Goal: Task Accomplishment & Management: Complete application form

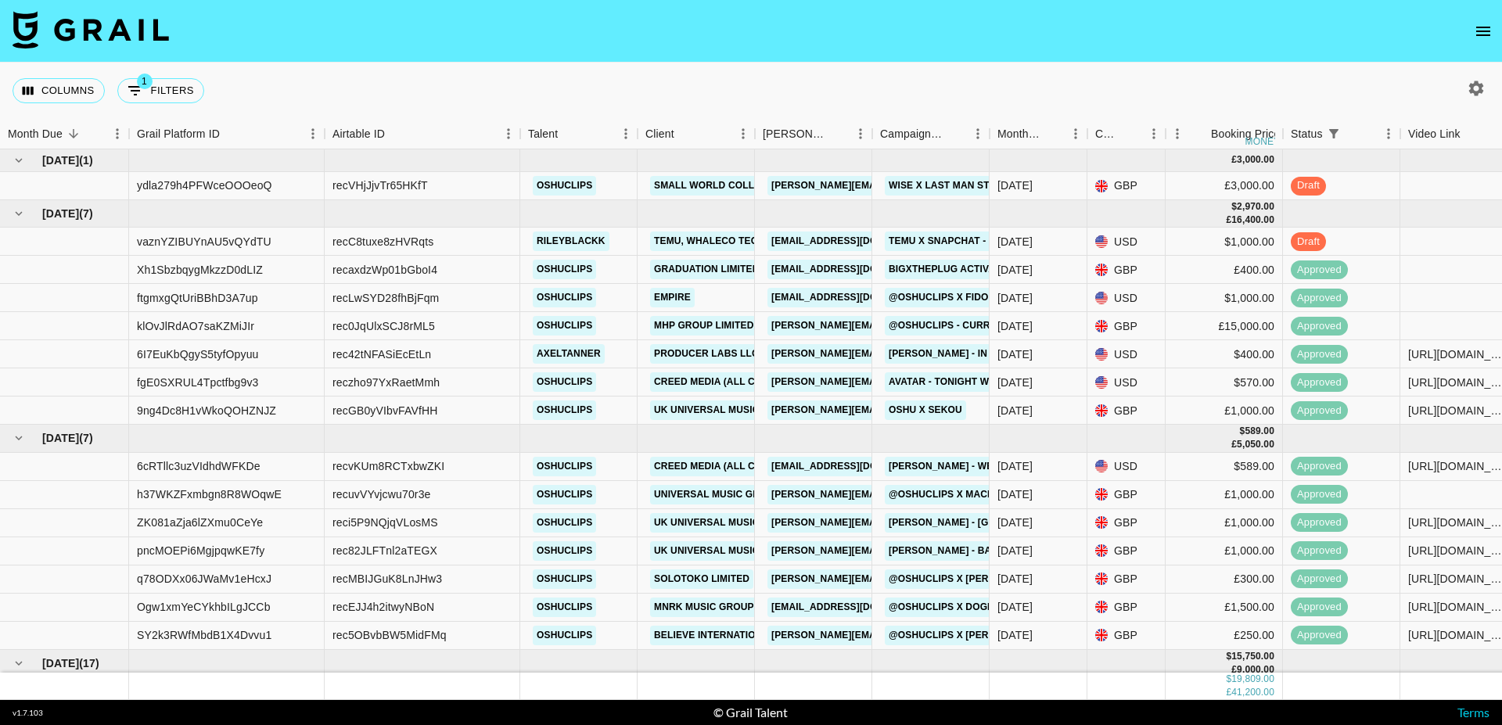
click at [1484, 31] on icon "open drawer" at bounding box center [1483, 31] width 19 height 19
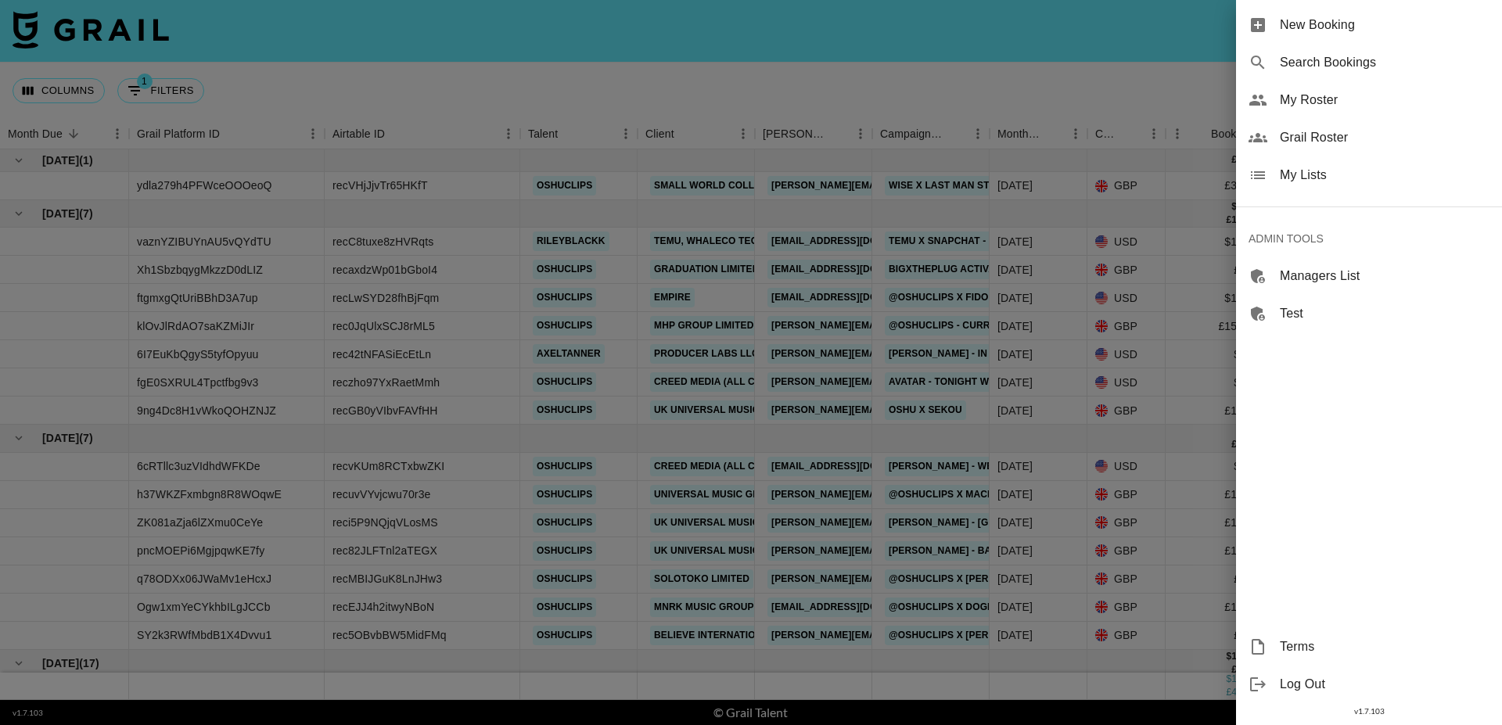
click at [1324, 142] on span "Grail Roster" at bounding box center [1385, 137] width 210 height 19
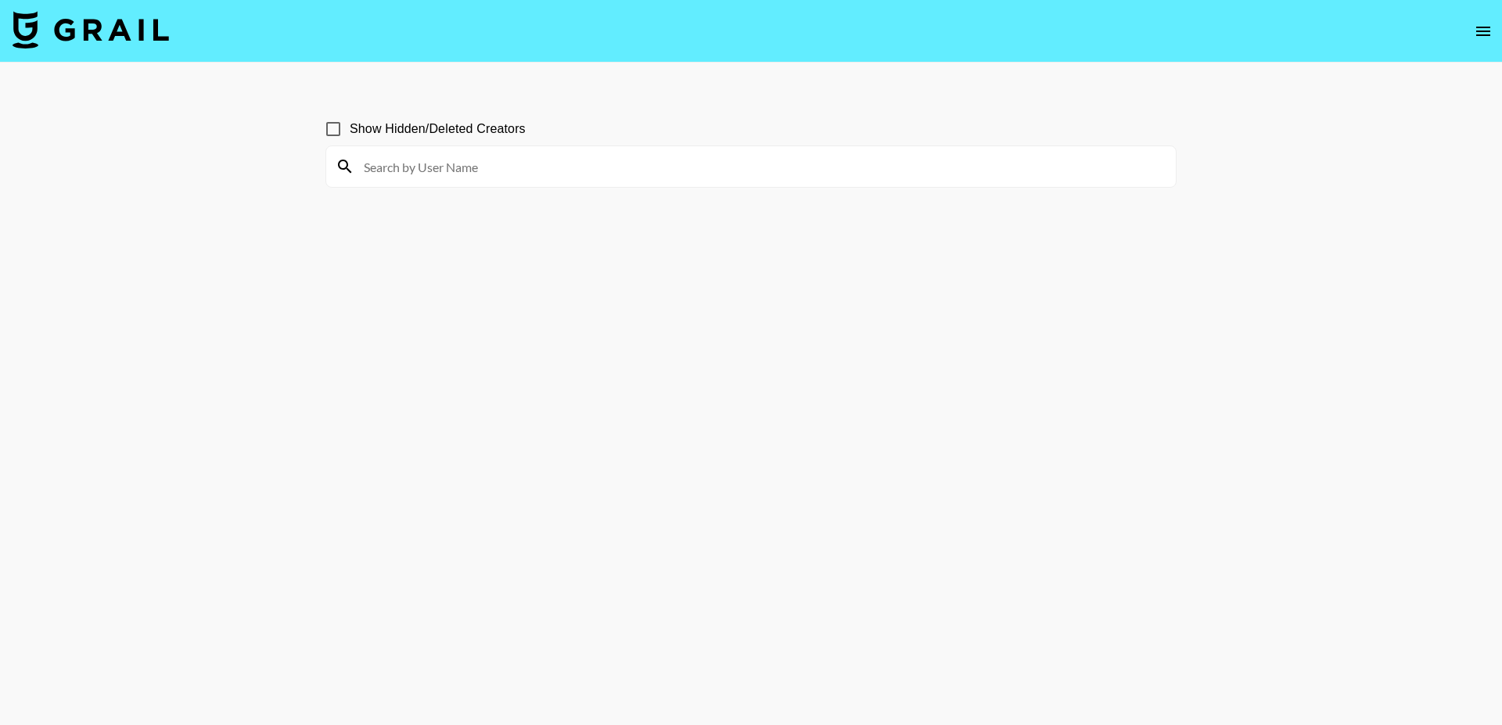
click at [531, 160] on input at bounding box center [760, 166] width 812 height 25
type input "k"
click at [456, 156] on input "mia" at bounding box center [760, 166] width 812 height 25
click at [430, 167] on input "mia" at bounding box center [760, 166] width 812 height 25
click at [453, 160] on input "mia" at bounding box center [760, 166] width 812 height 25
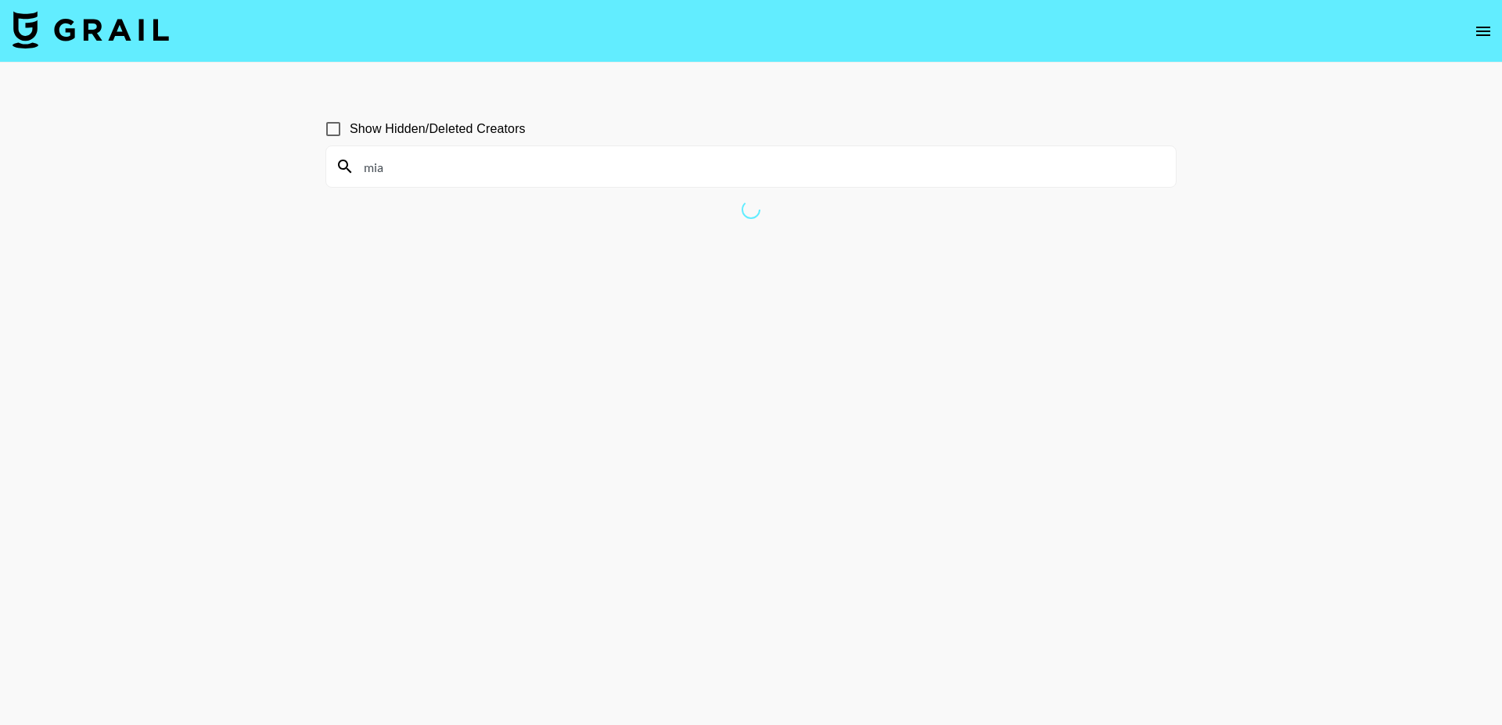
click at [542, 169] on input "mia" at bounding box center [760, 166] width 812 height 25
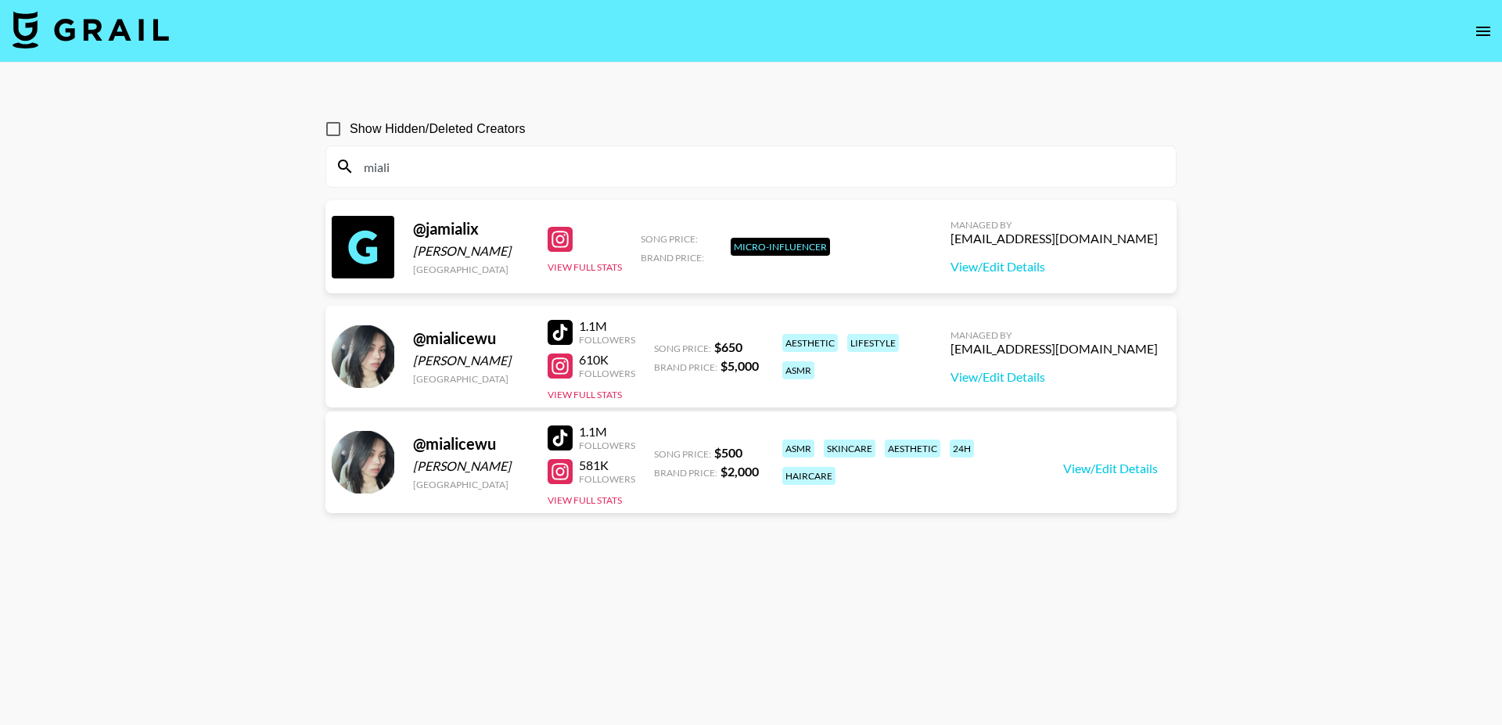
type input "miali"
click at [1094, 349] on div "[EMAIL_ADDRESS][DOMAIN_NAME]" at bounding box center [1053, 349] width 207 height 16
copy div "[EMAIL_ADDRESS][DOMAIN_NAME]"
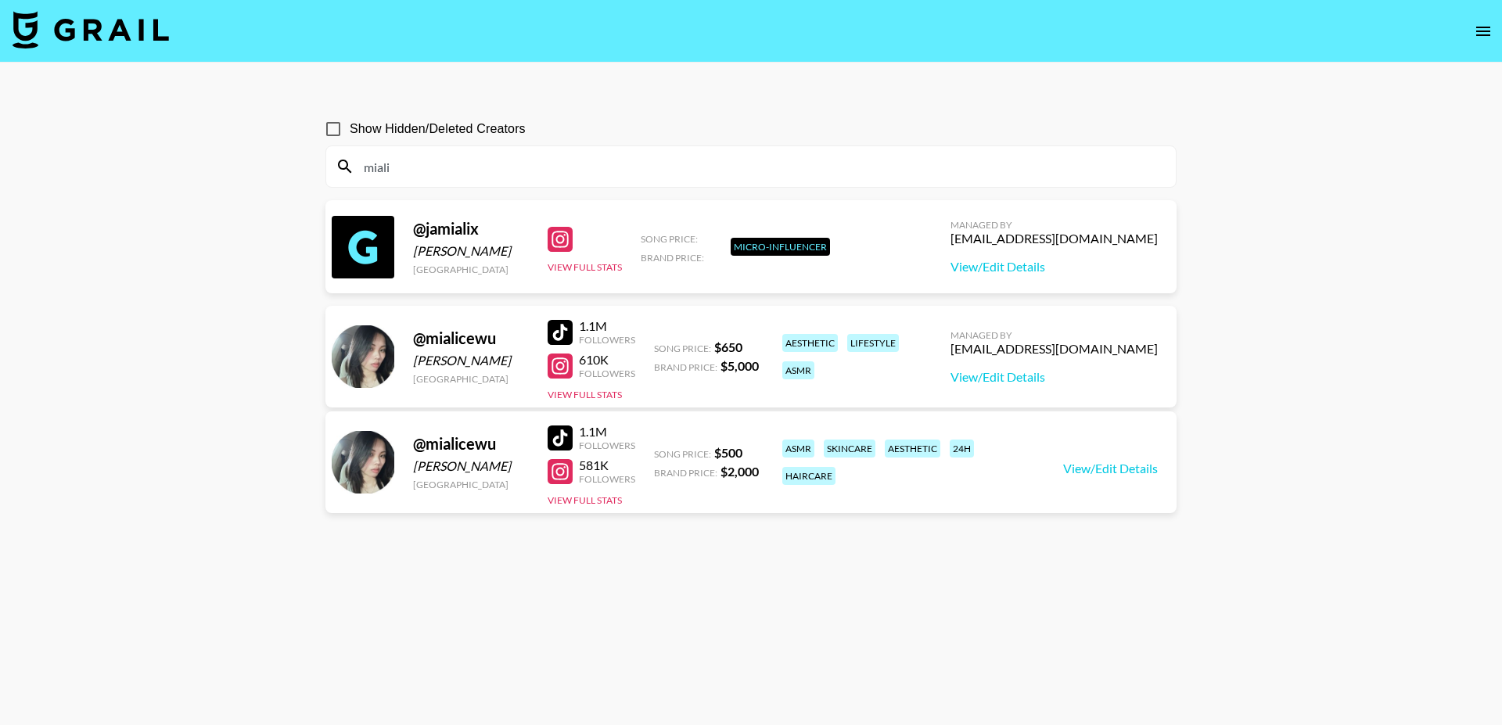
click at [447, 179] on div "miali" at bounding box center [751, 166] width 850 height 41
click at [447, 173] on input "miali" at bounding box center [760, 166] width 812 height 25
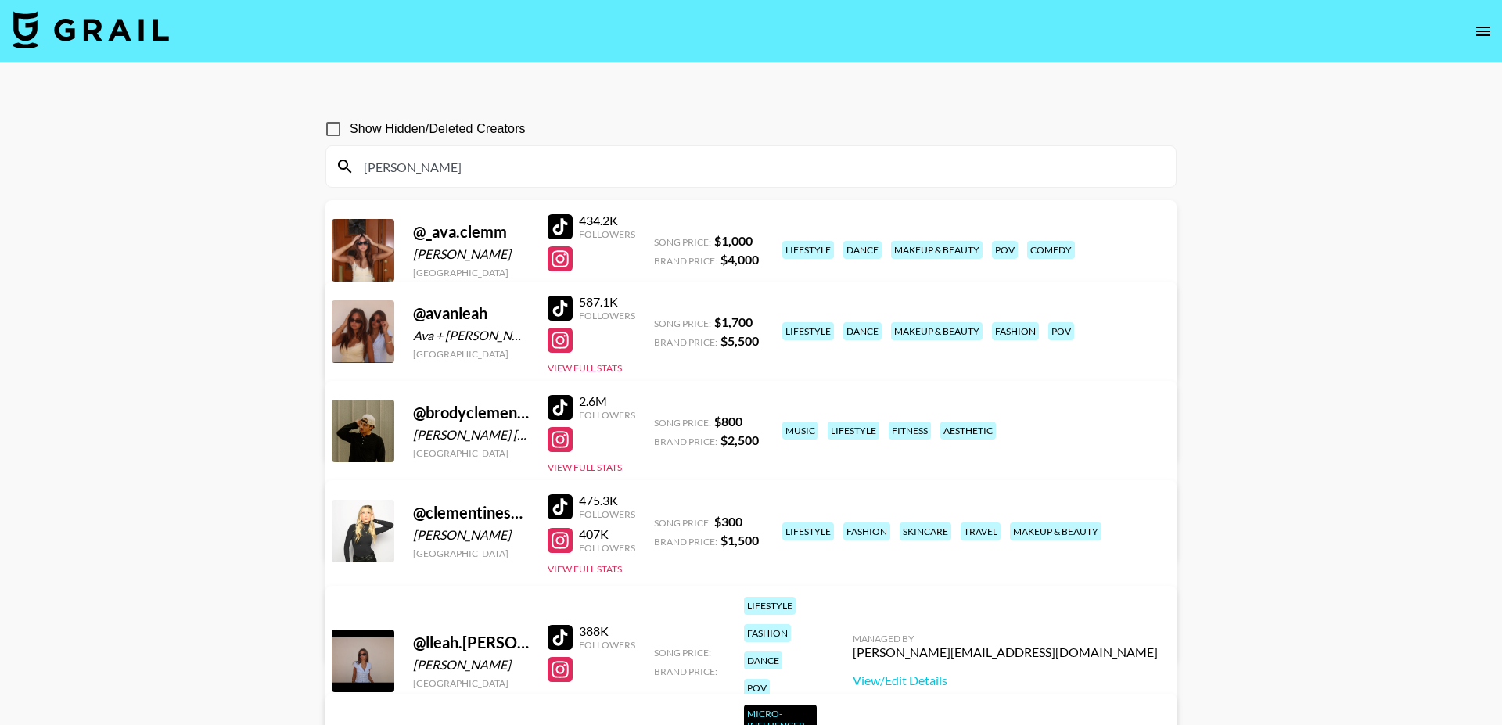
click at [659, 600] on div "[PERSON_NAME][EMAIL_ADDRESS][DOMAIN_NAME]" at bounding box center [506, 608] width 305 height 16
copy div "[PERSON_NAME][EMAIL_ADDRESS][DOMAIN_NAME]"
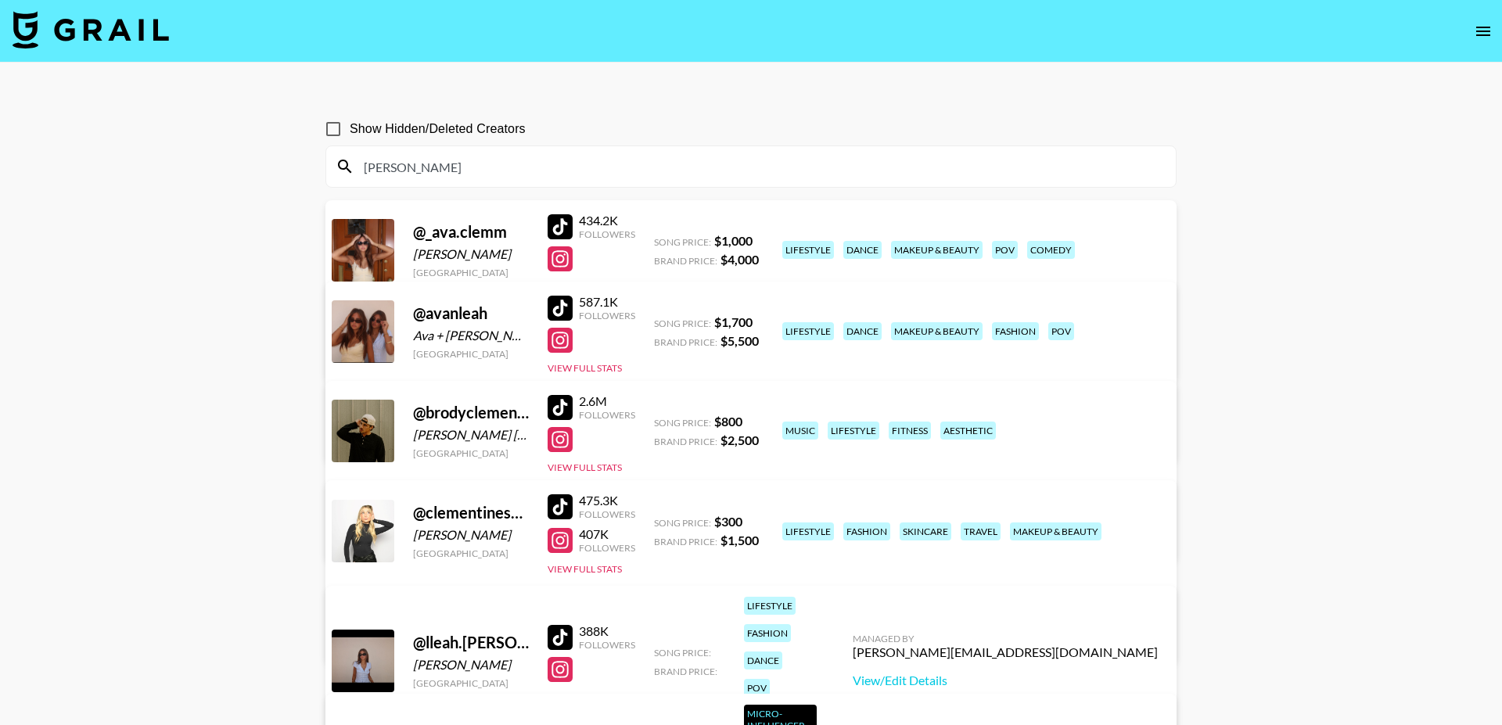
click at [903, 156] on input "[PERSON_NAME]" at bounding box center [760, 166] width 812 height 25
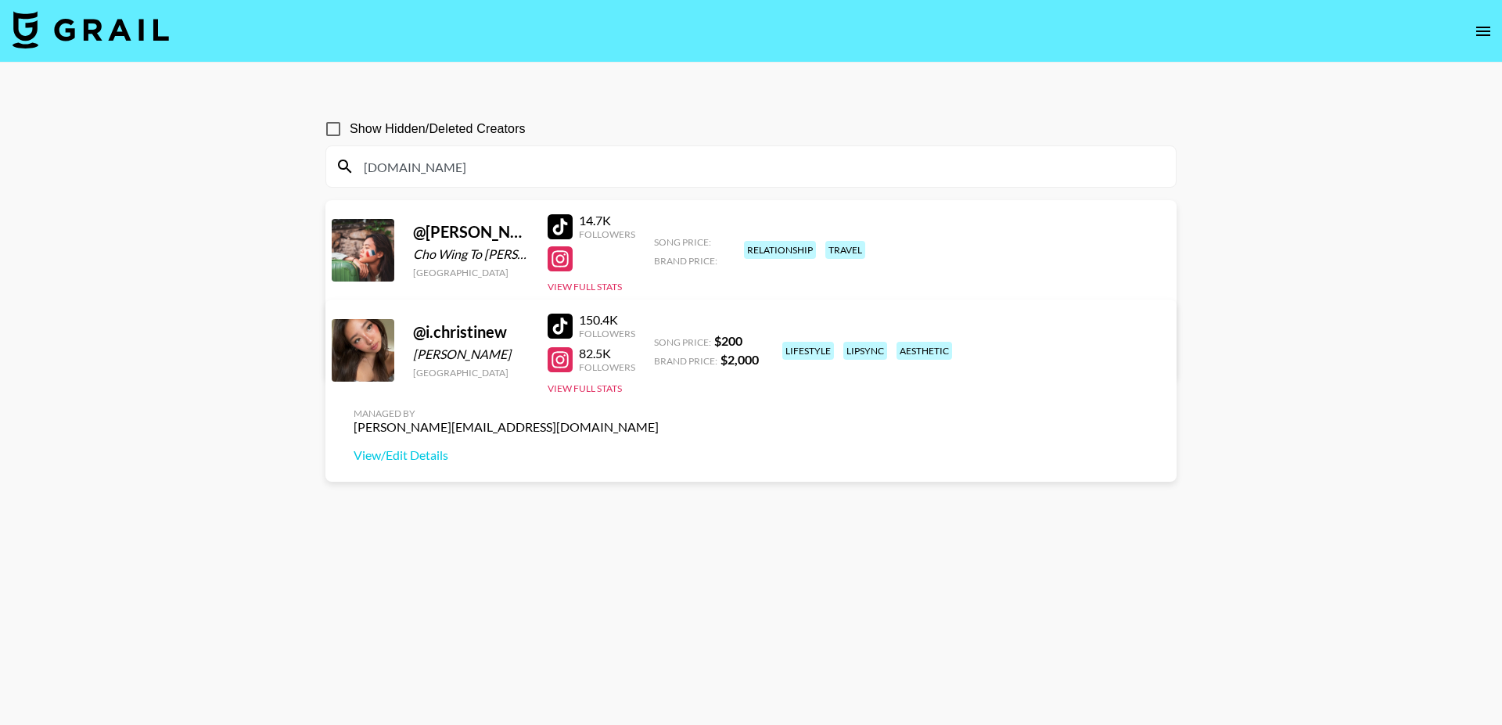
type input "[DOMAIN_NAME]"
click at [659, 419] on div "[PERSON_NAME][EMAIL_ADDRESS][DOMAIN_NAME]" at bounding box center [506, 427] width 305 height 16
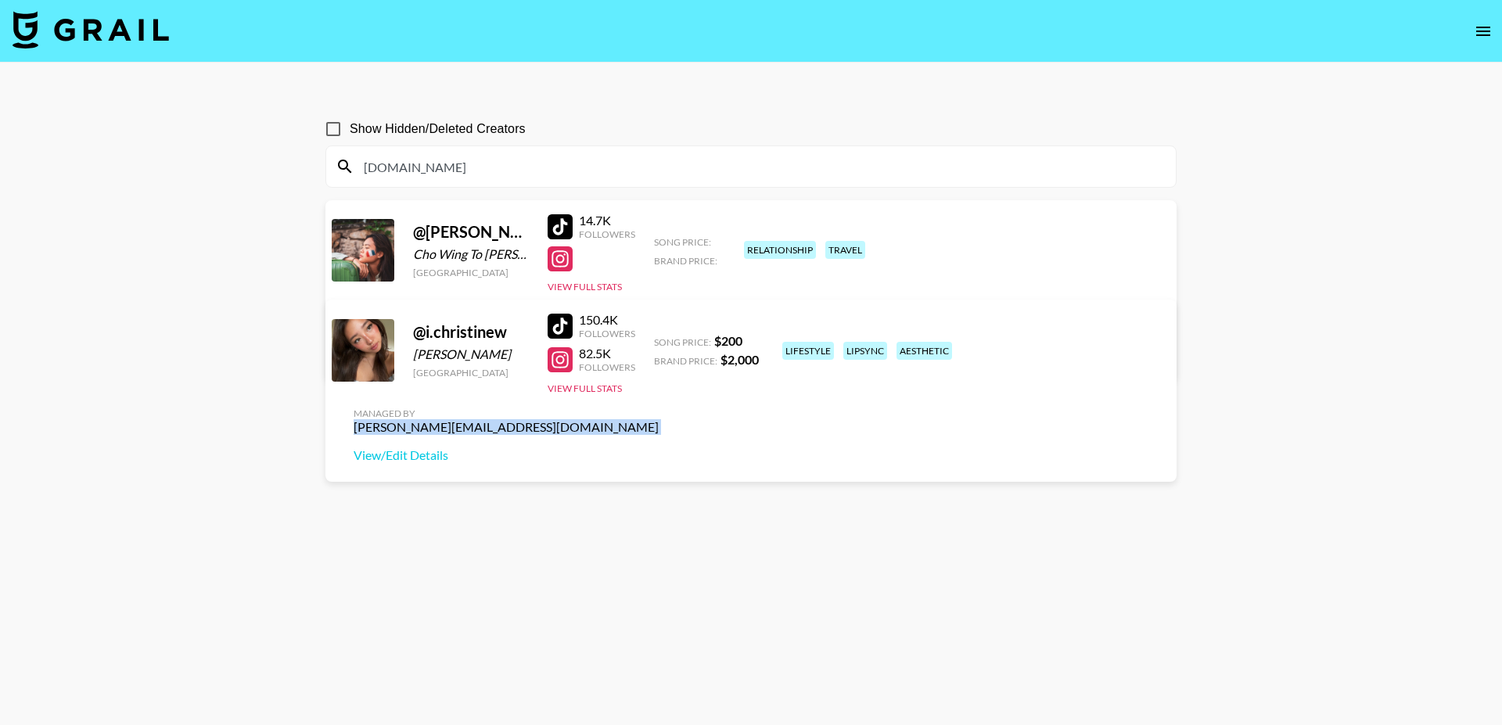
copy div "[PERSON_NAME][EMAIL_ADDRESS][DOMAIN_NAME]"
click at [402, 160] on input "[DOMAIN_NAME]" at bounding box center [760, 166] width 812 height 25
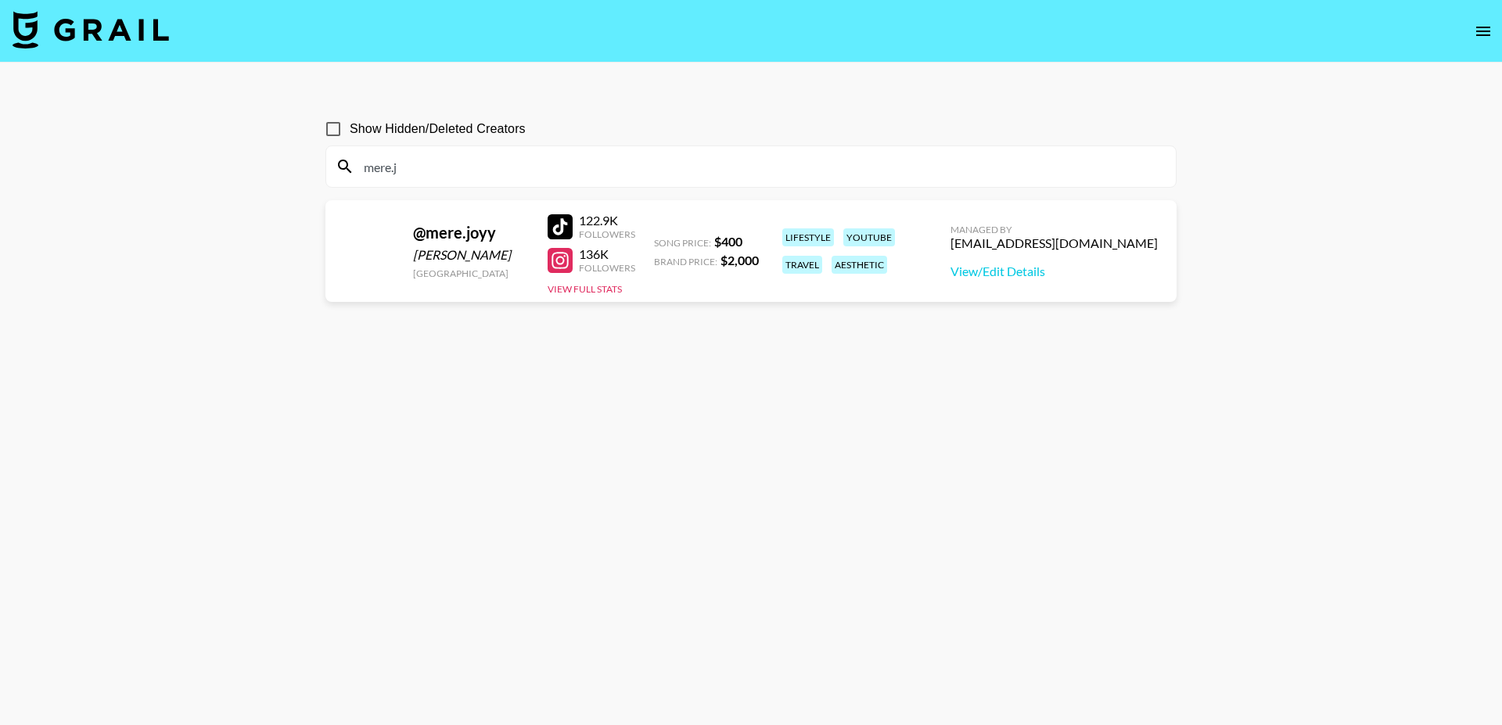
type input "mere.j"
click at [1090, 244] on div "[EMAIL_ADDRESS][DOMAIN_NAME]" at bounding box center [1053, 243] width 207 height 16
copy div "[EMAIL_ADDRESS][DOMAIN_NAME]"
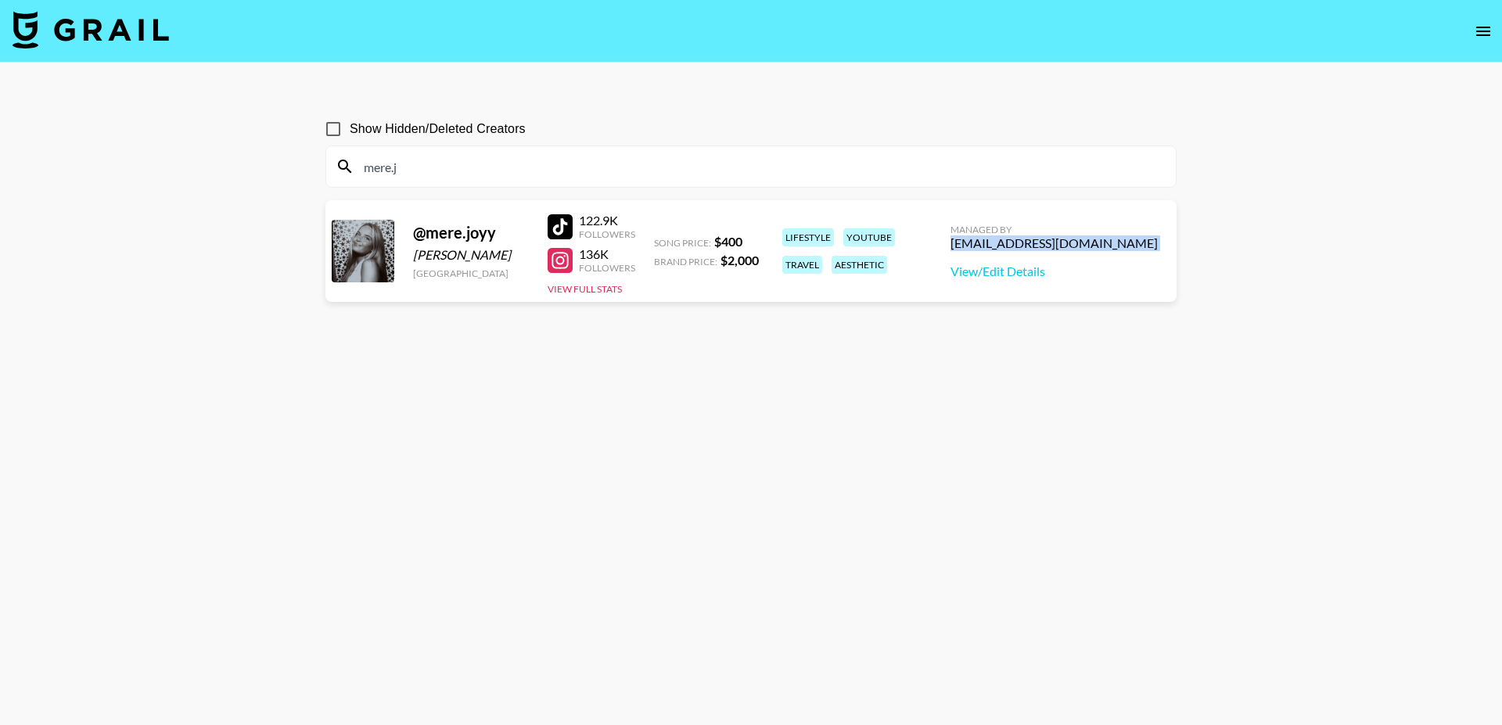
click at [1490, 32] on icon "open drawer" at bounding box center [1483, 31] width 19 height 19
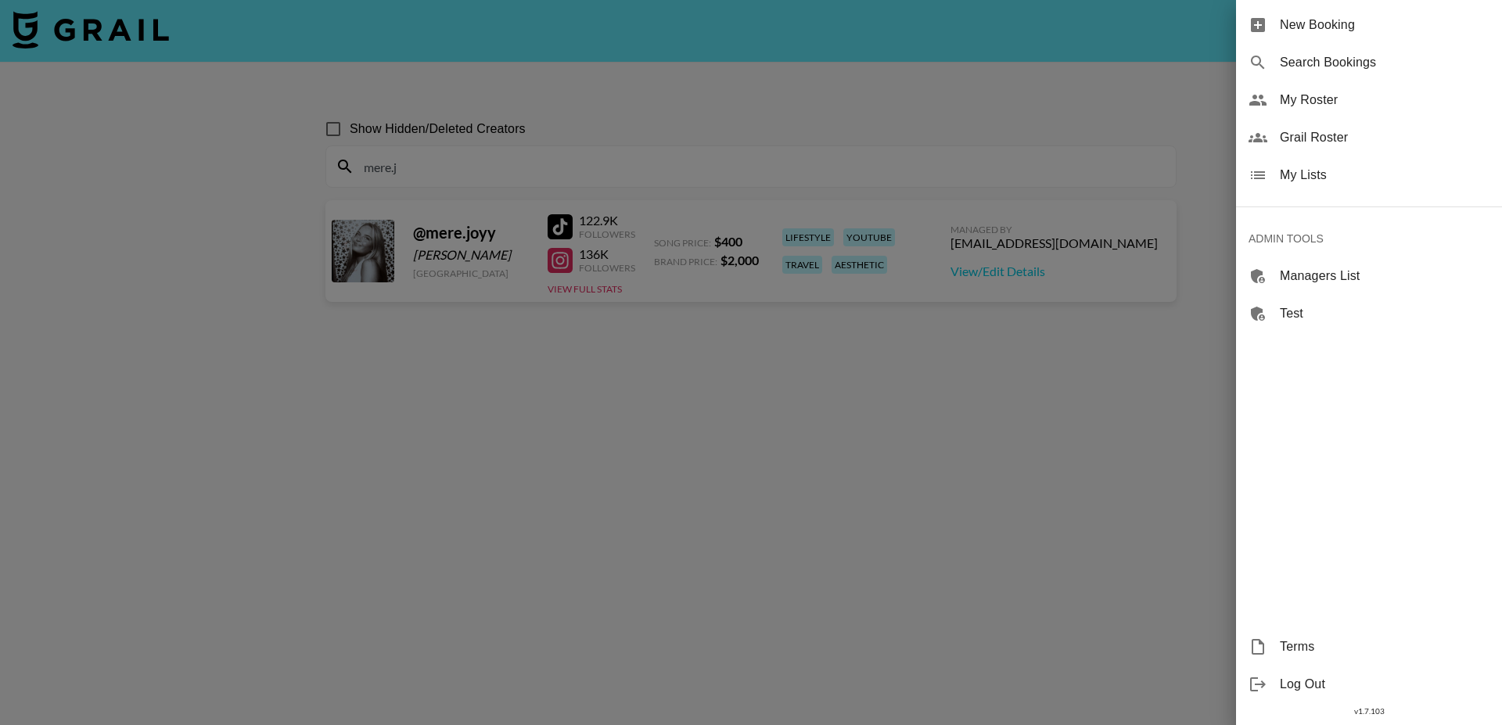
click at [131, 31] on div at bounding box center [751, 362] width 1502 height 725
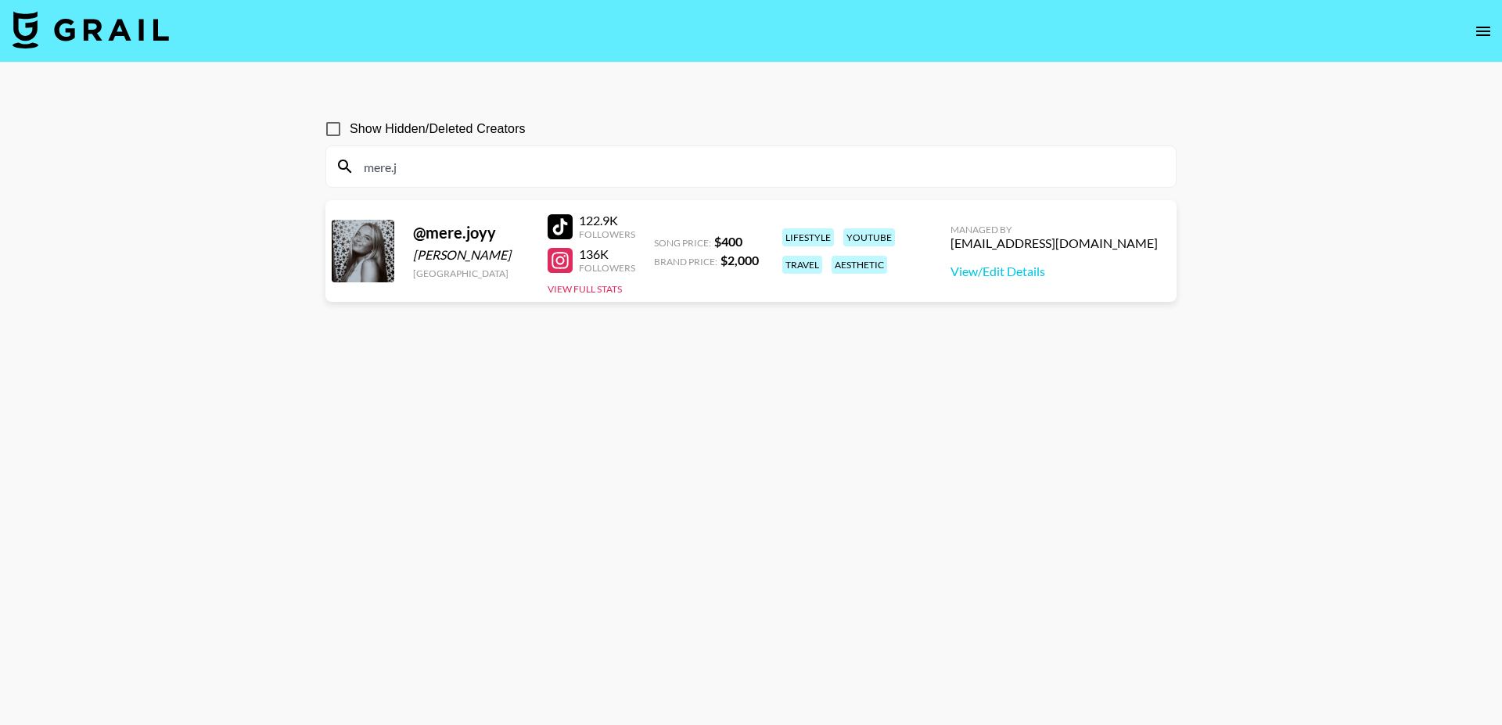
click at [131, 31] on img at bounding box center [91, 30] width 156 height 38
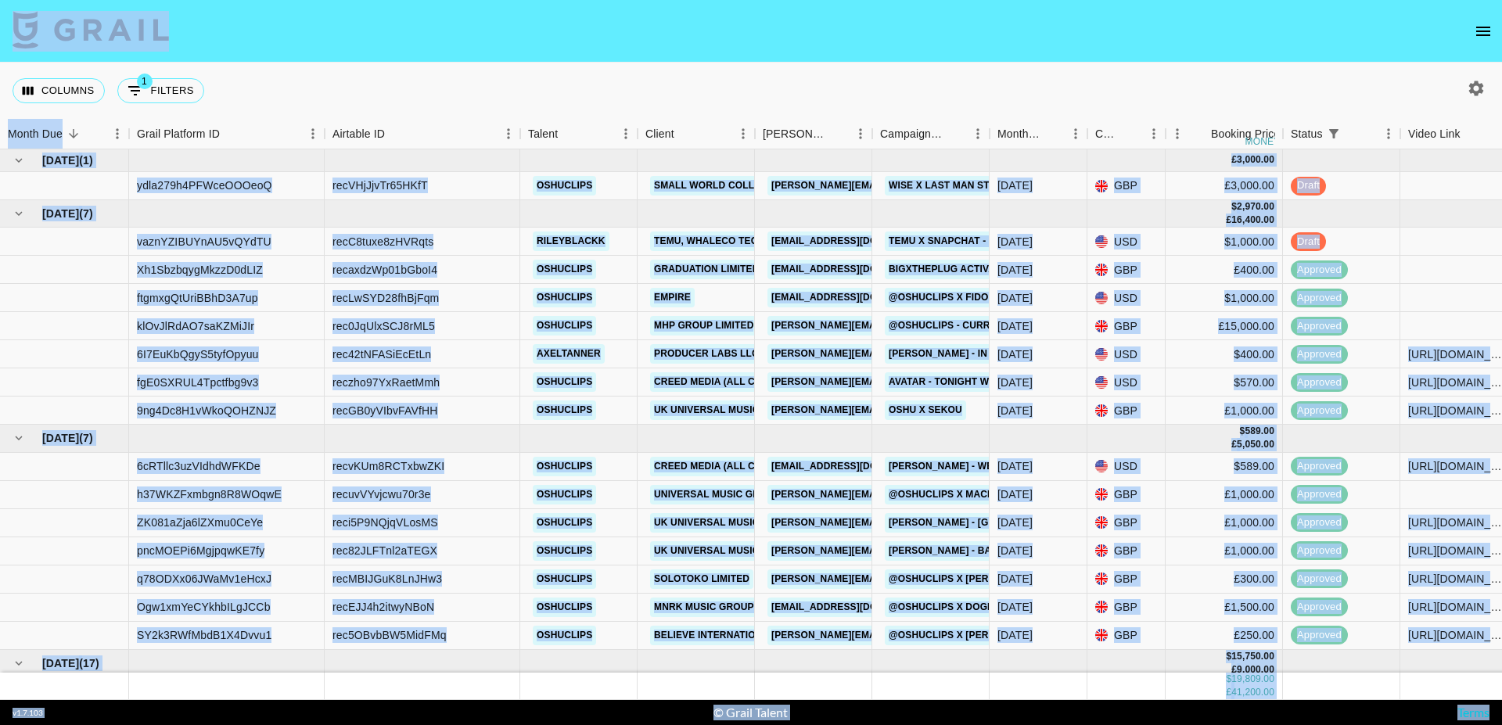
click at [687, 63] on div "Columns 1 Filters + Booking" at bounding box center [751, 91] width 1502 height 56
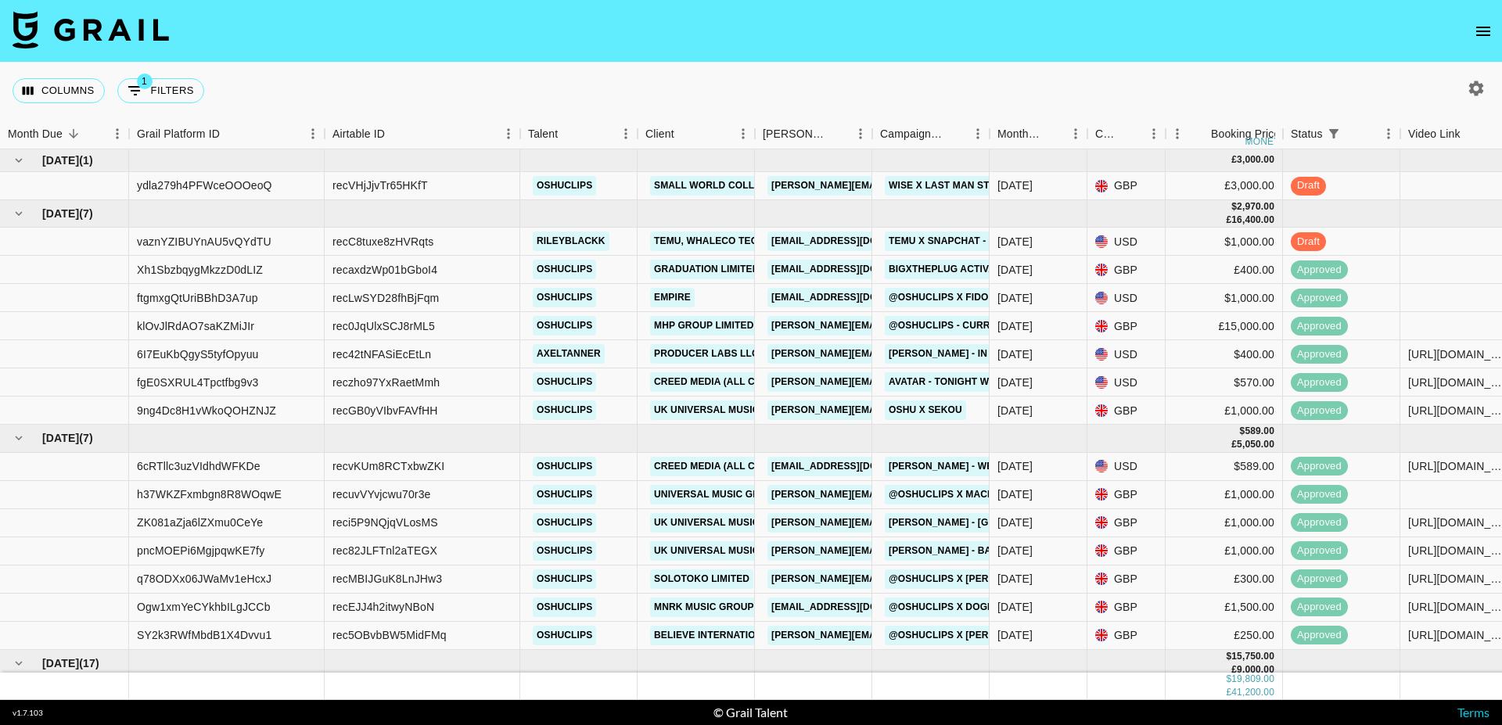
click at [1482, 41] on button "open drawer" at bounding box center [1482, 31] width 31 height 31
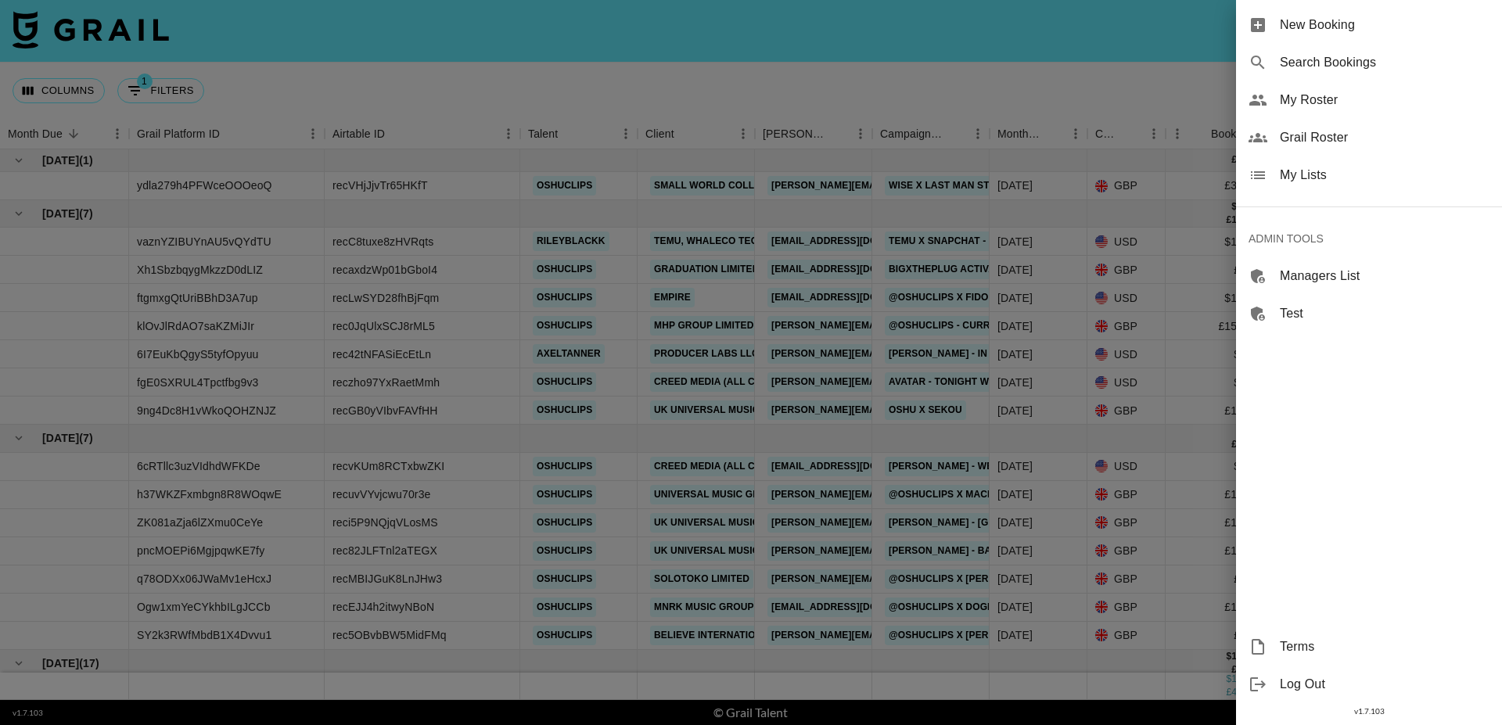
click at [1119, 76] on div at bounding box center [751, 362] width 1502 height 725
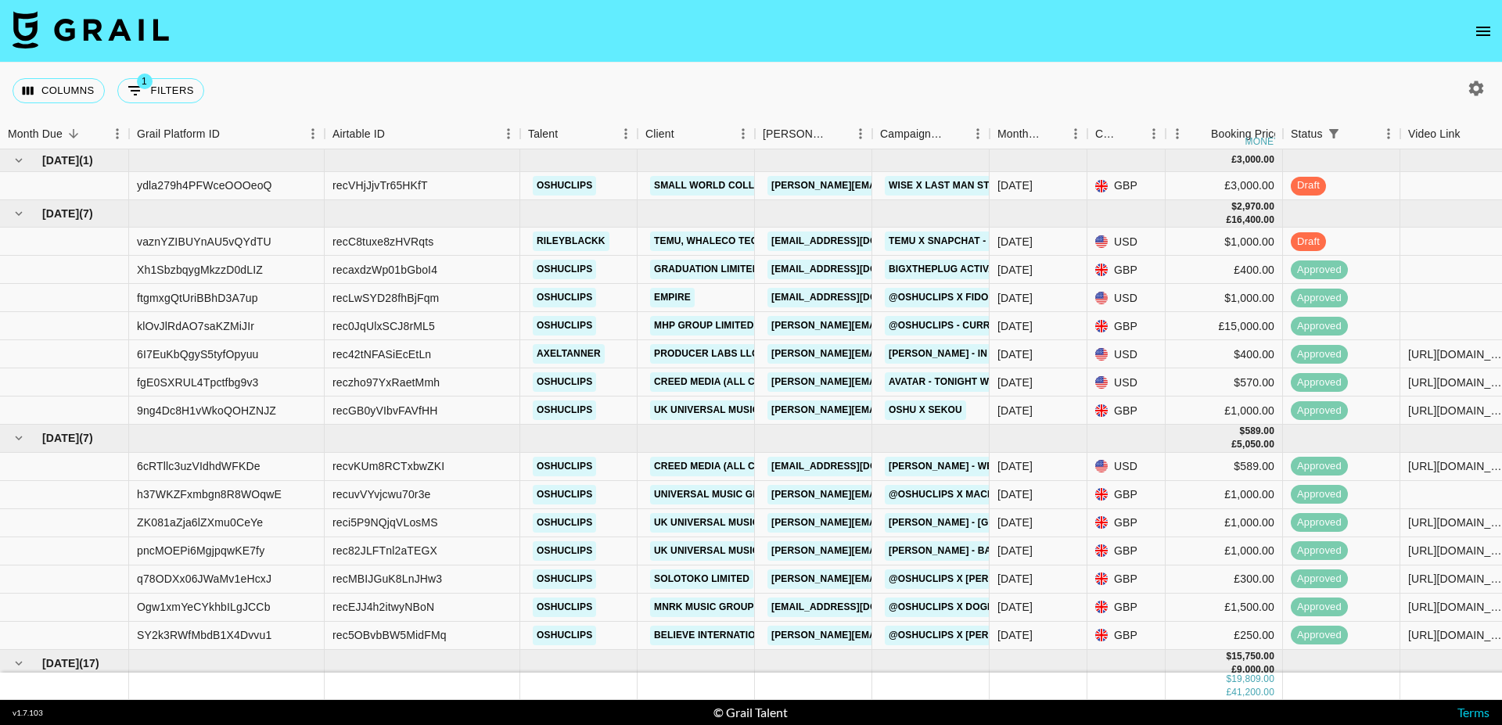
click at [1471, 84] on icon "button" at bounding box center [1476, 88] width 15 height 15
select select "[DATE]"
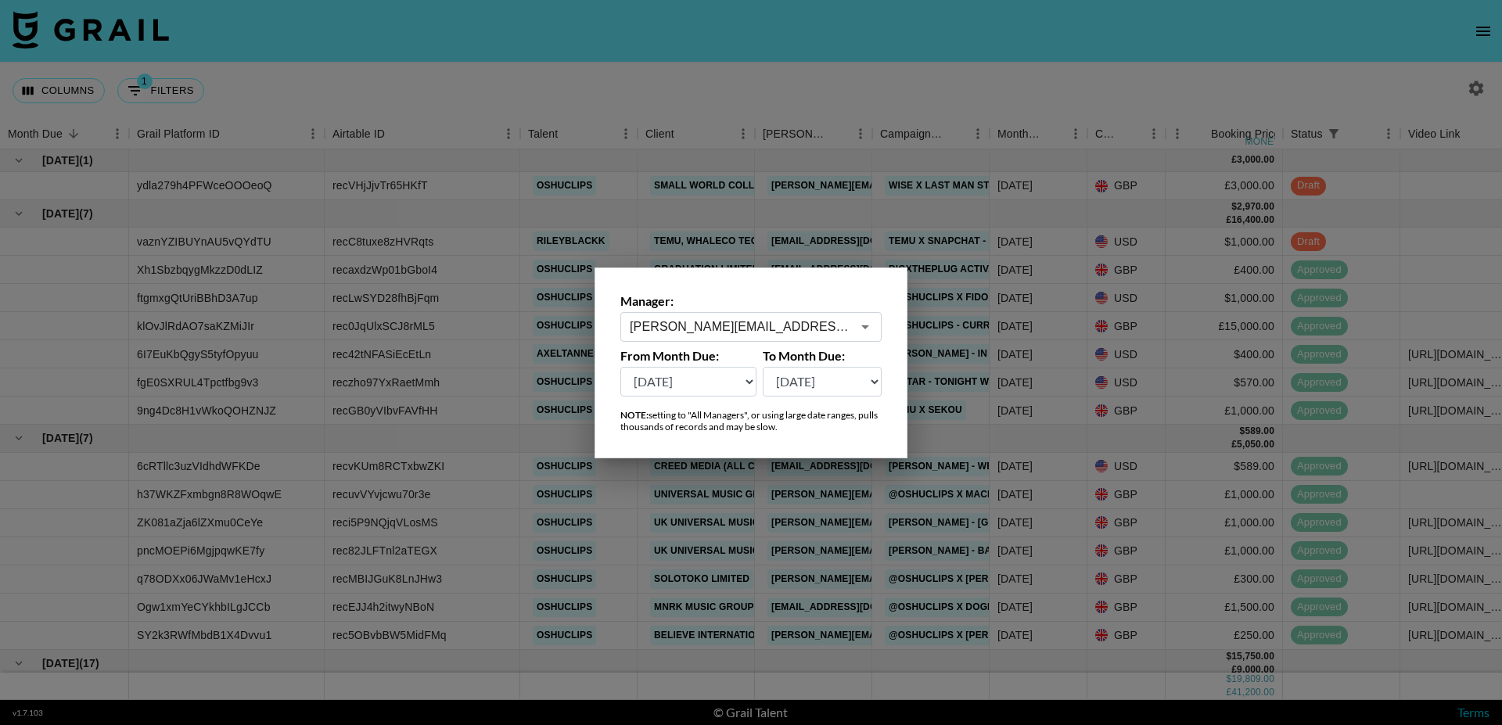
click at [726, 331] on input "[PERSON_NAME][EMAIL_ADDRESS][DOMAIN_NAME]" at bounding box center [740, 327] width 221 height 18
click at [723, 353] on li "[PERSON_NAME][EMAIL_ADDRESS][DOMAIN_NAME]" at bounding box center [751, 368] width 262 height 41
type input "[PERSON_NAME][EMAIL_ADDRESS][DOMAIN_NAME]"
click at [802, 98] on div at bounding box center [751, 362] width 1502 height 725
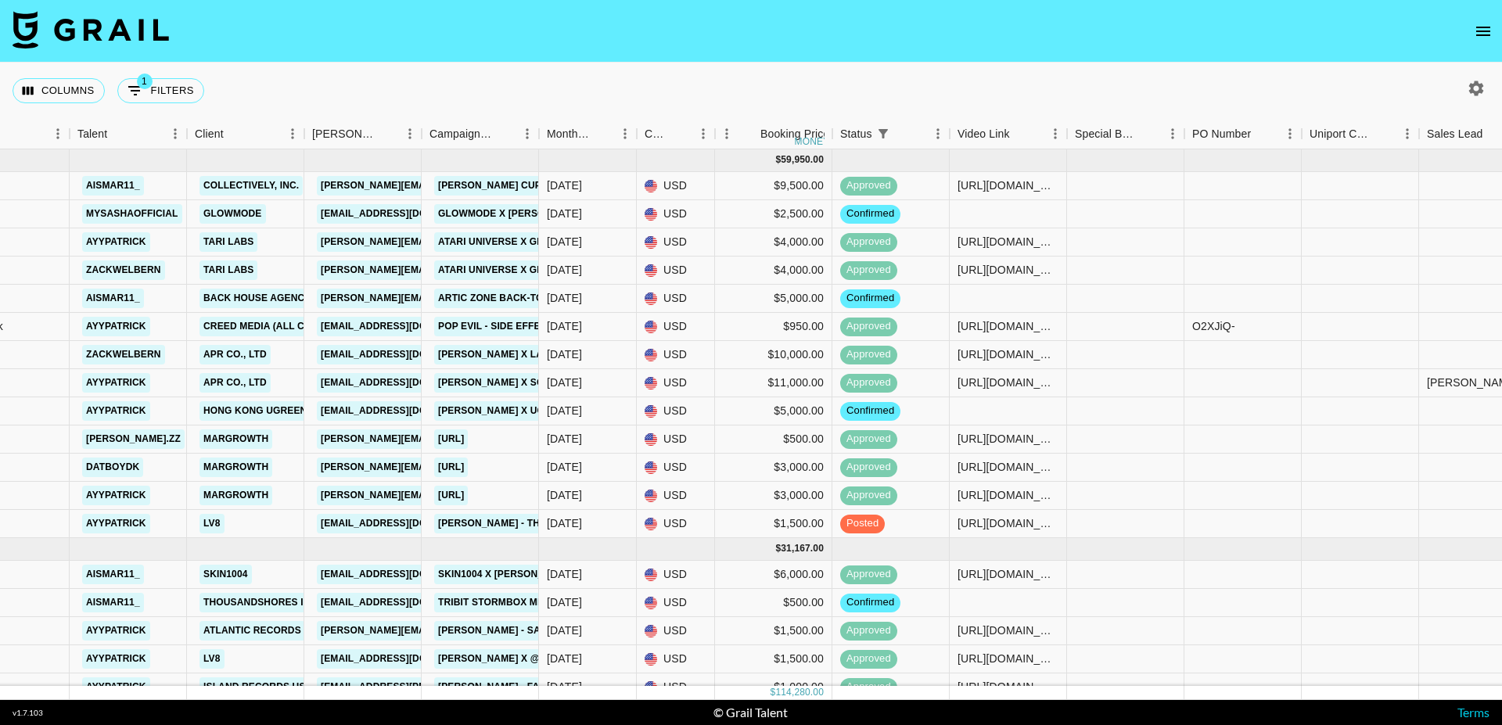
scroll to position [0, 473]
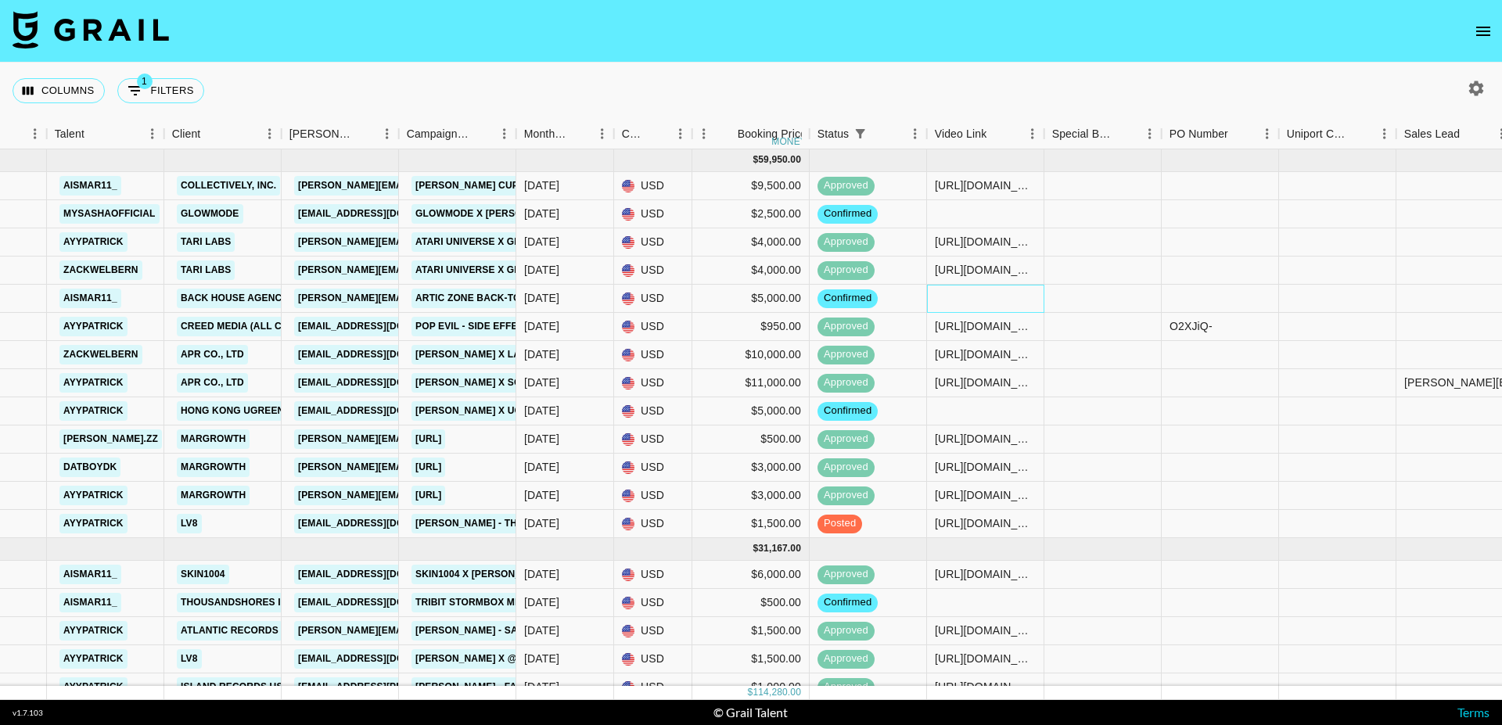
click at [950, 293] on div at bounding box center [985, 299] width 117 height 28
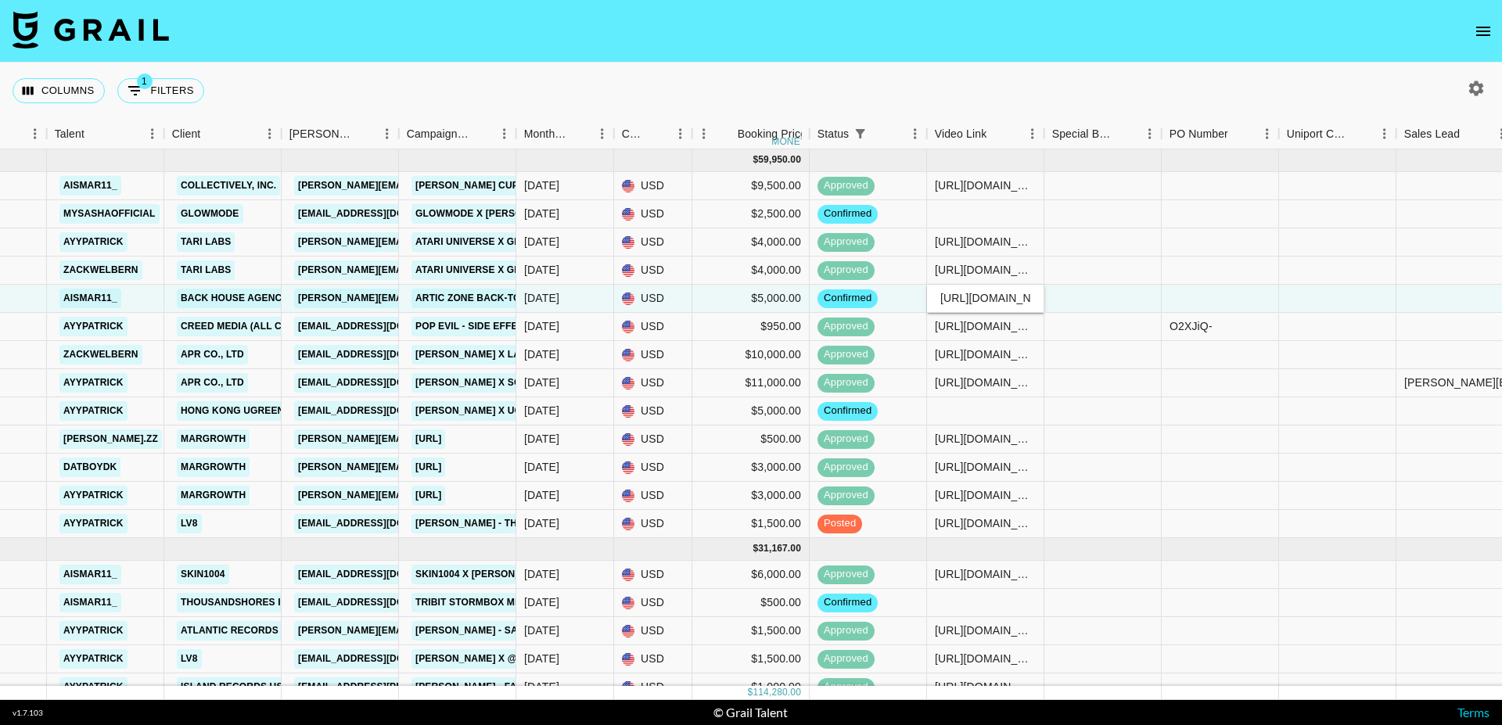
scroll to position [0, 370]
type input "[URL][DOMAIN_NAME]"
click at [900, 94] on div "Columns 1 Filters + Booking" at bounding box center [751, 91] width 1502 height 56
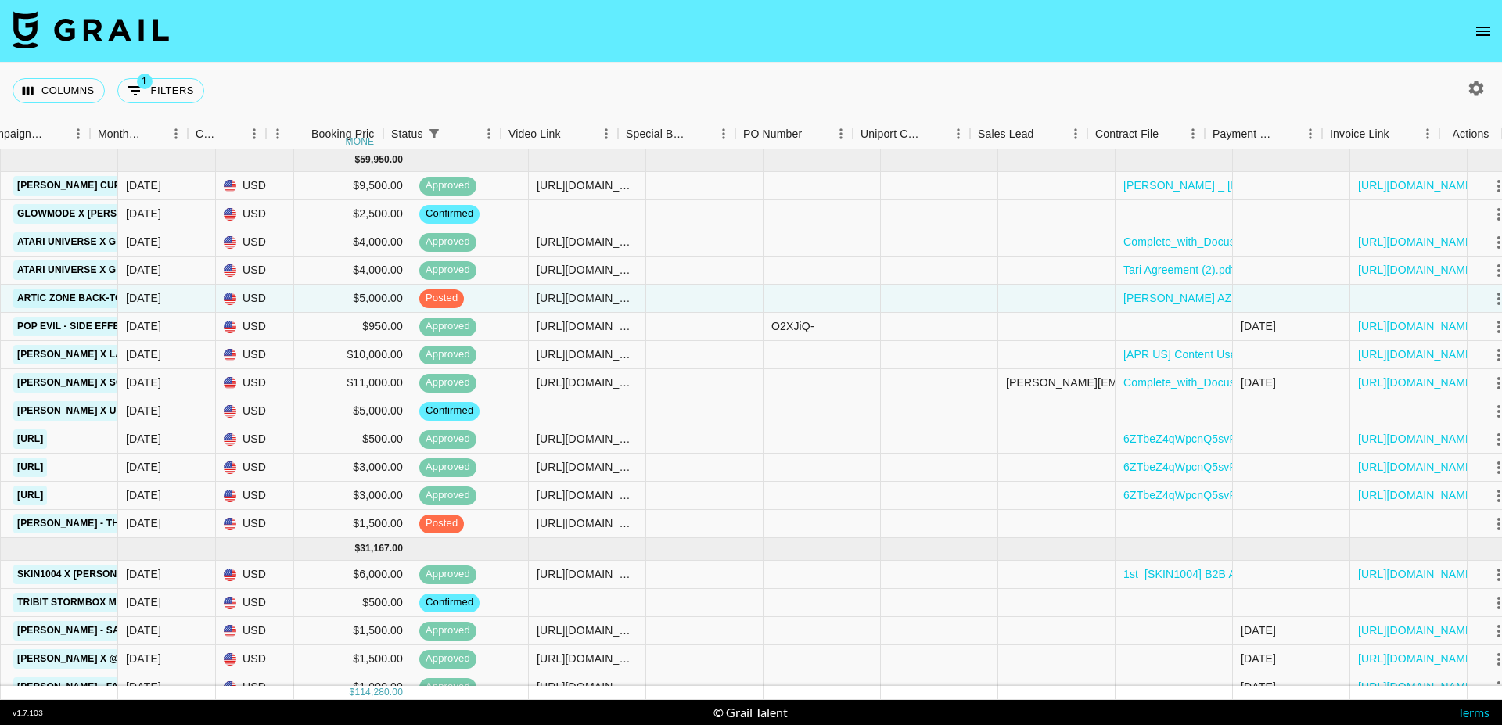
scroll to position [0, 900]
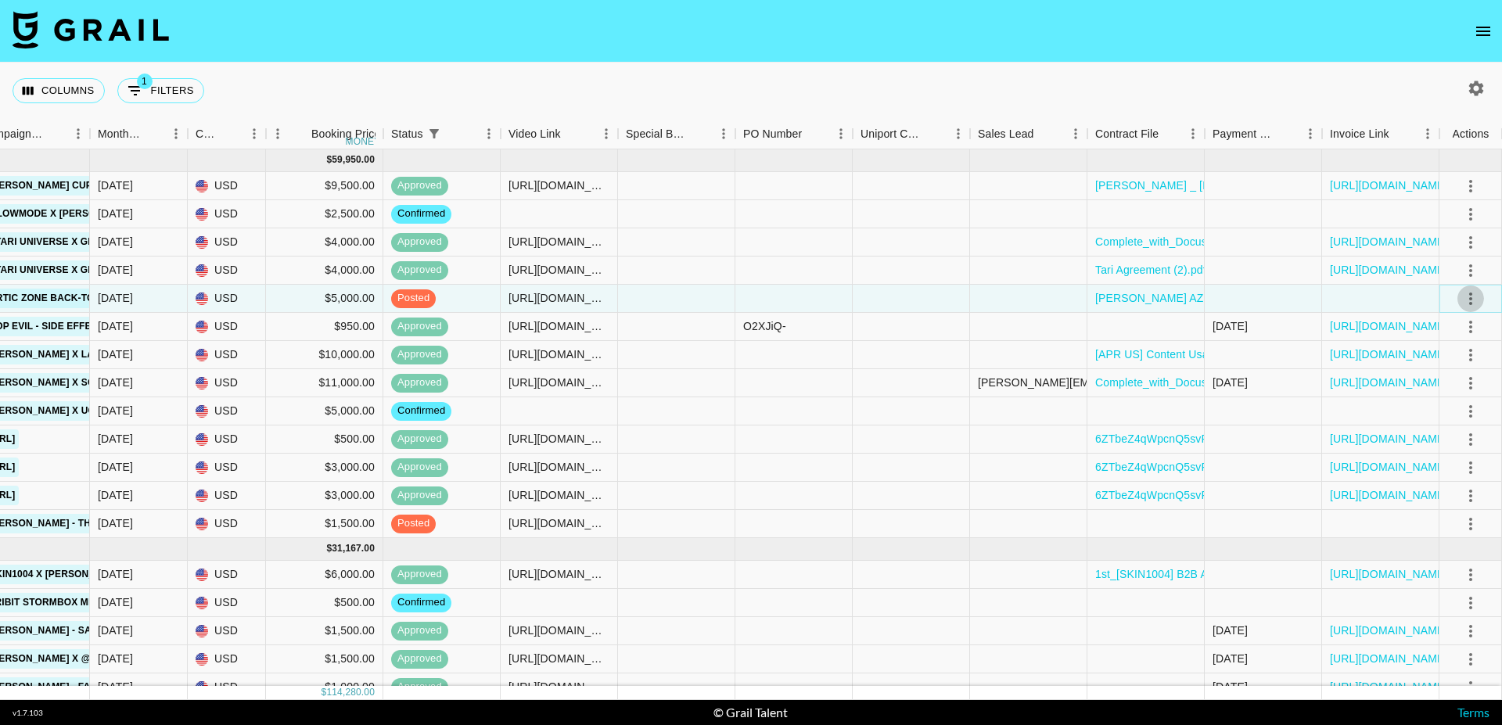
click at [1464, 300] on icon "select merge strategy" at bounding box center [1470, 298] width 19 height 19
click at [1440, 436] on div "Approve" at bounding box center [1437, 445] width 48 height 19
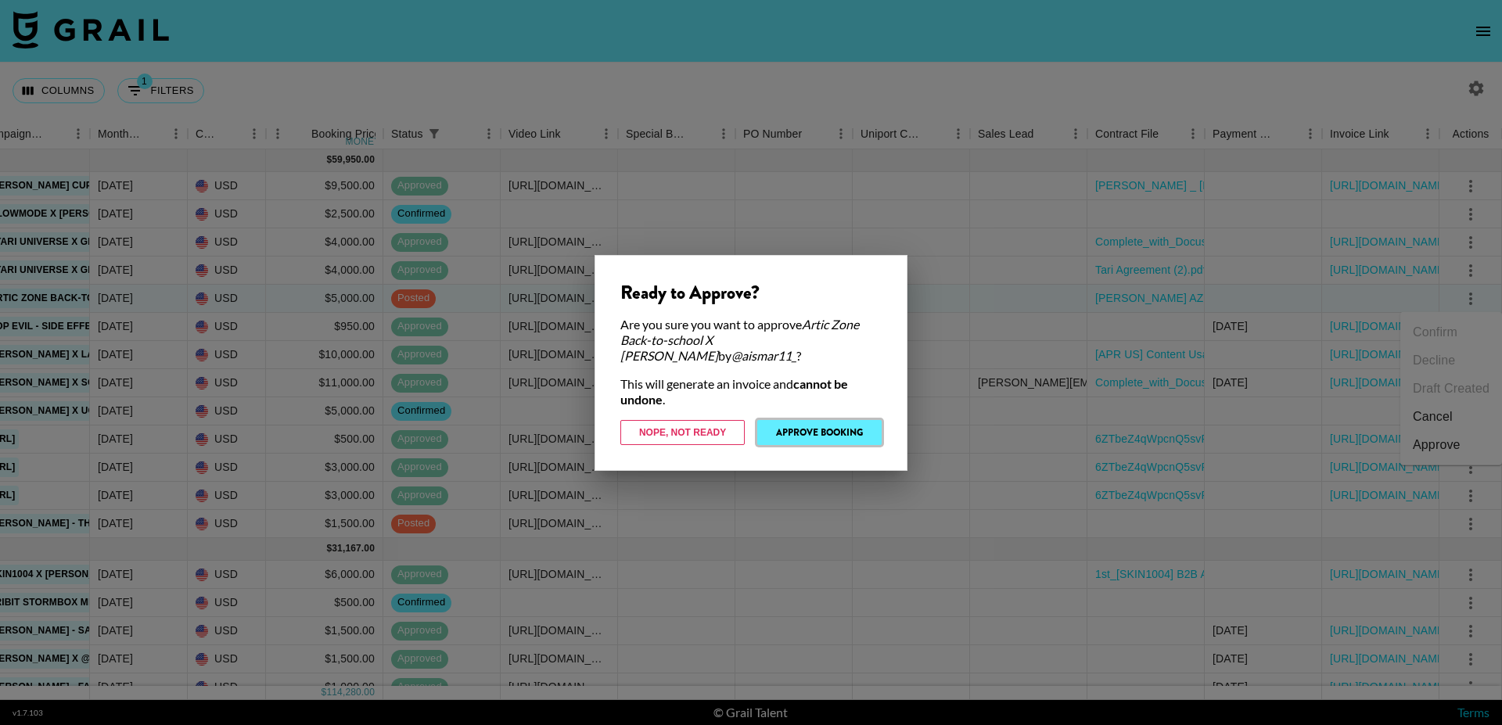
click at [811, 430] on button "Approve Booking" at bounding box center [819, 432] width 124 height 25
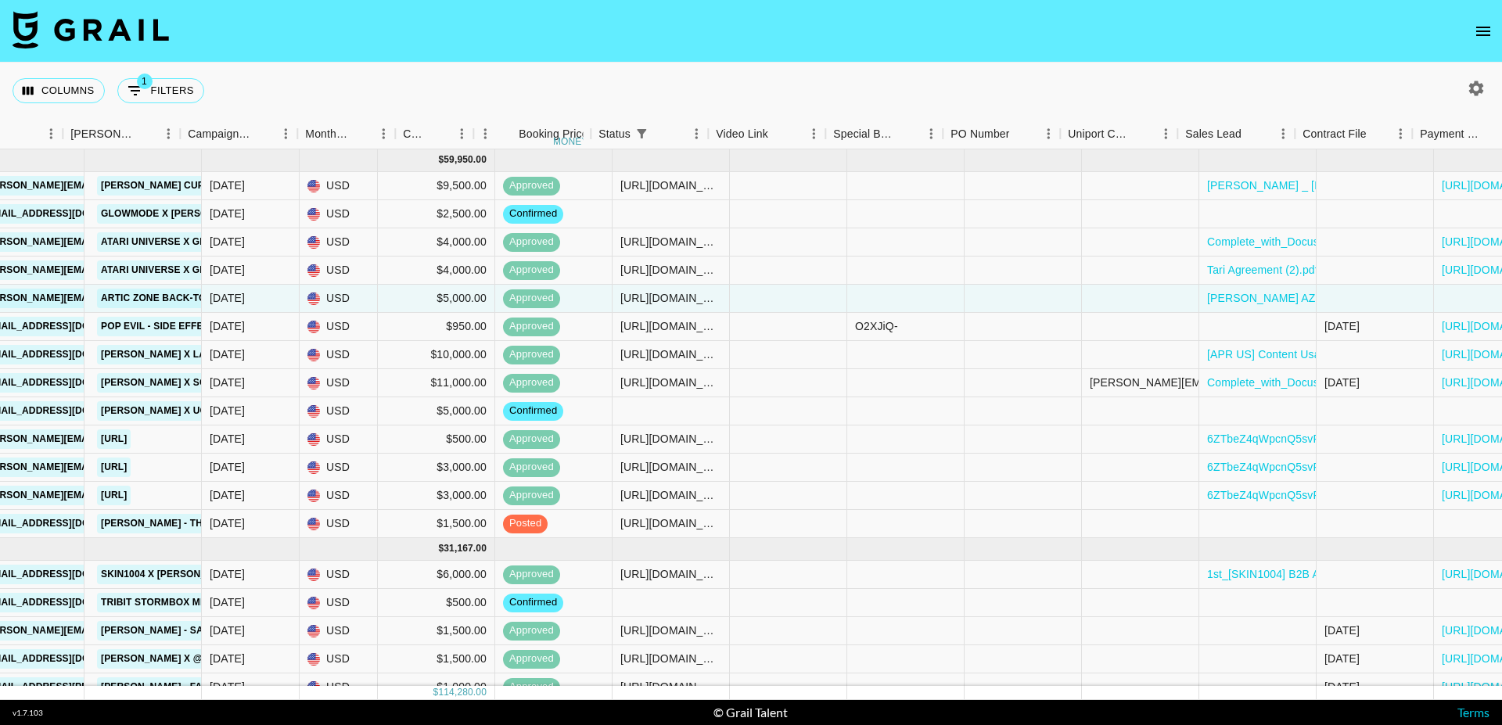
scroll to position [0, 691]
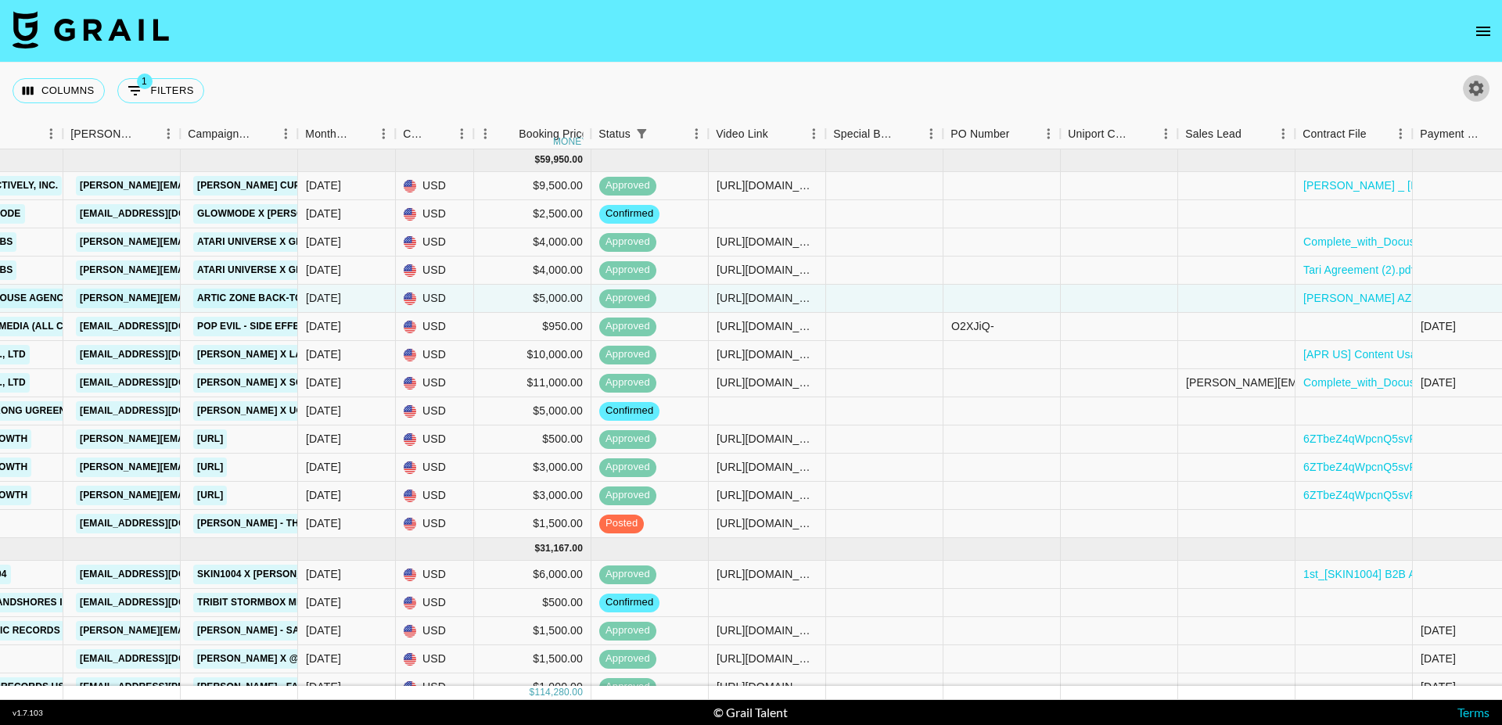
click at [1479, 89] on icon "button" at bounding box center [1476, 88] width 15 height 15
select select "[DATE]"
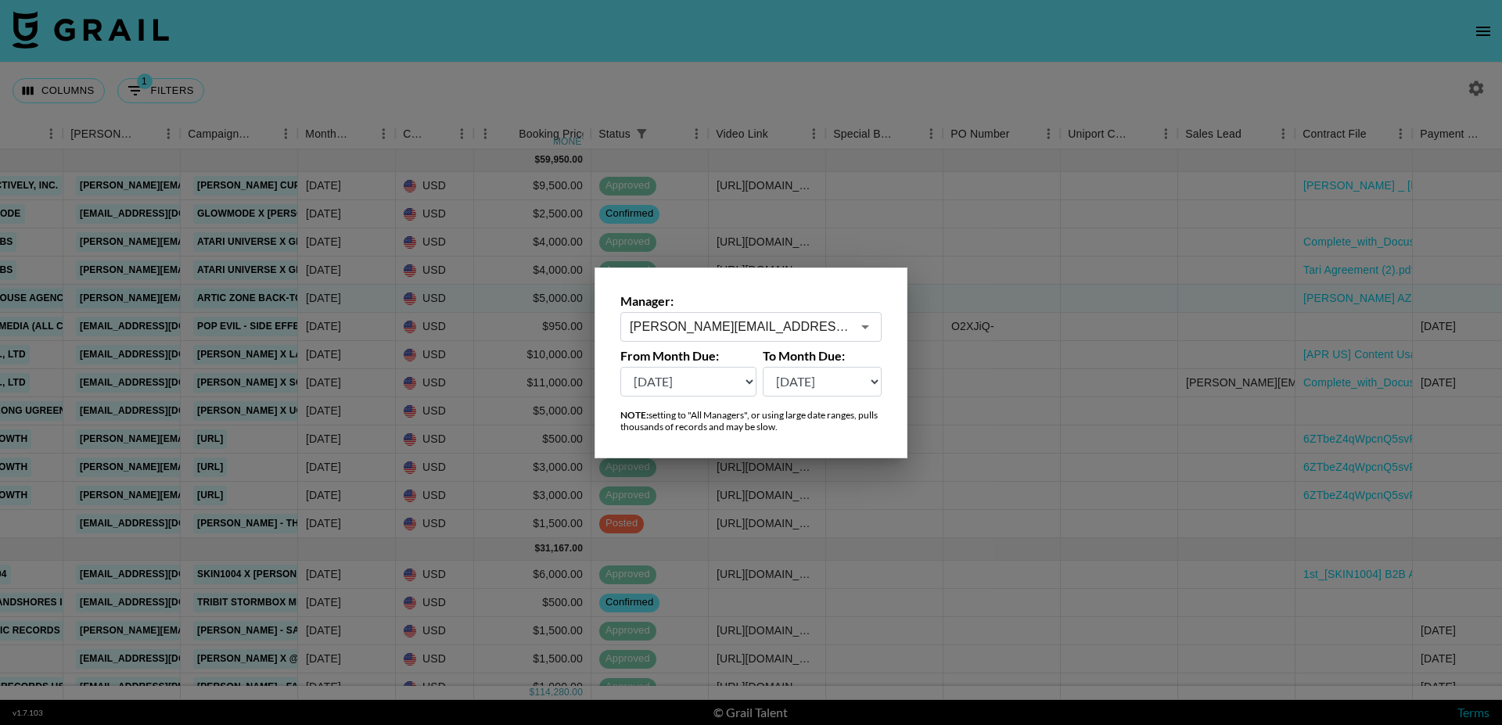
click at [810, 321] on input "[PERSON_NAME][EMAIL_ADDRESS][DOMAIN_NAME]" at bounding box center [740, 327] width 221 height 18
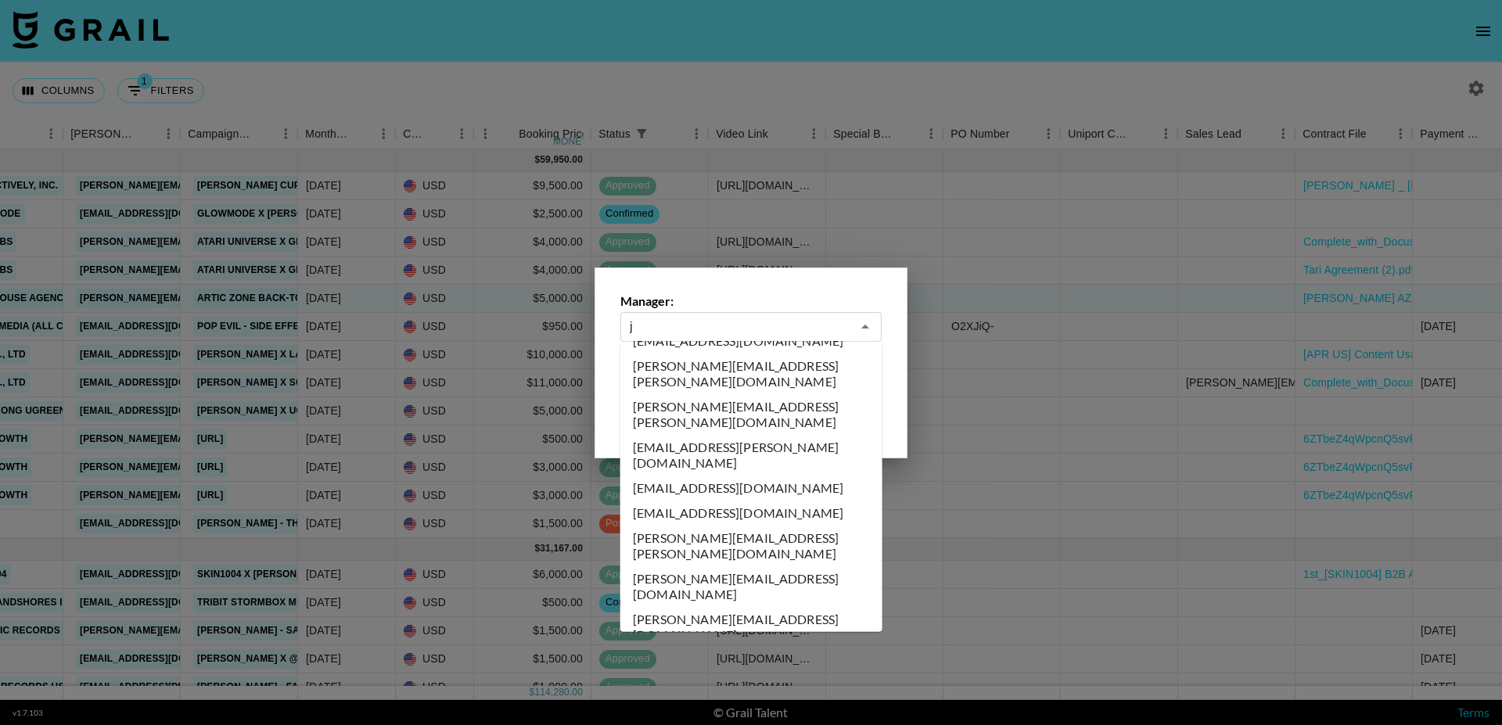
scroll to position [0, 0]
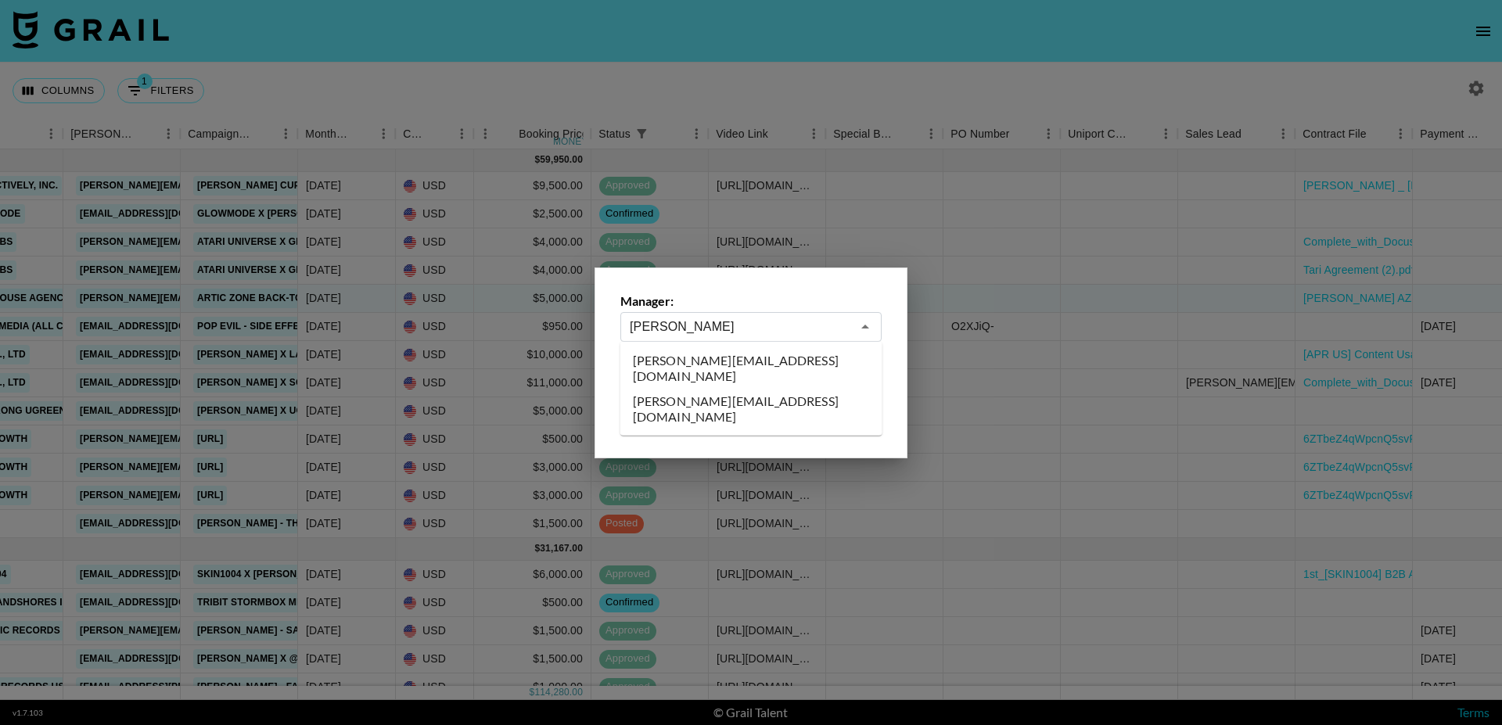
click at [745, 361] on li "[PERSON_NAME][EMAIL_ADDRESS][DOMAIN_NAME]" at bounding box center [751, 368] width 262 height 41
type input "[PERSON_NAME][EMAIL_ADDRESS][DOMAIN_NAME]"
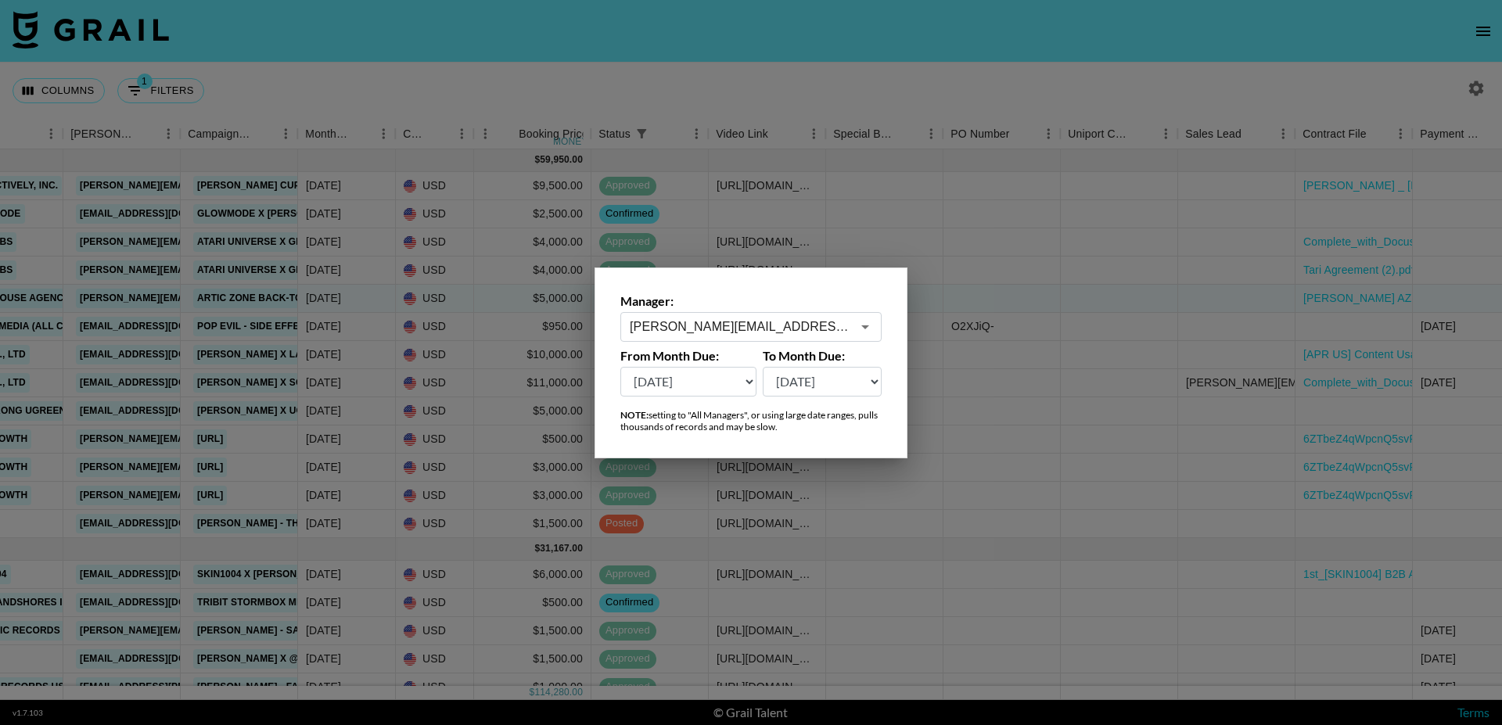
click at [588, 85] on div at bounding box center [751, 362] width 1502 height 725
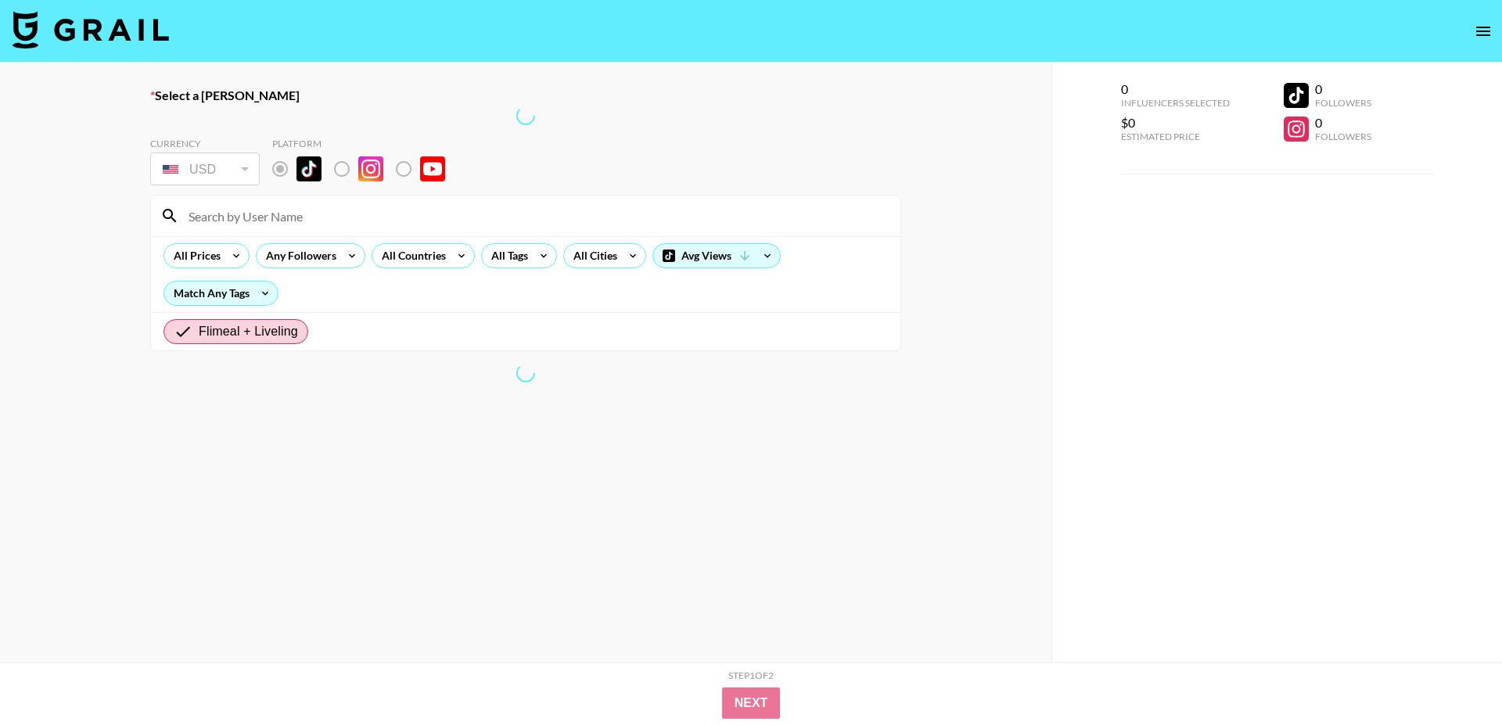
radio input "true"
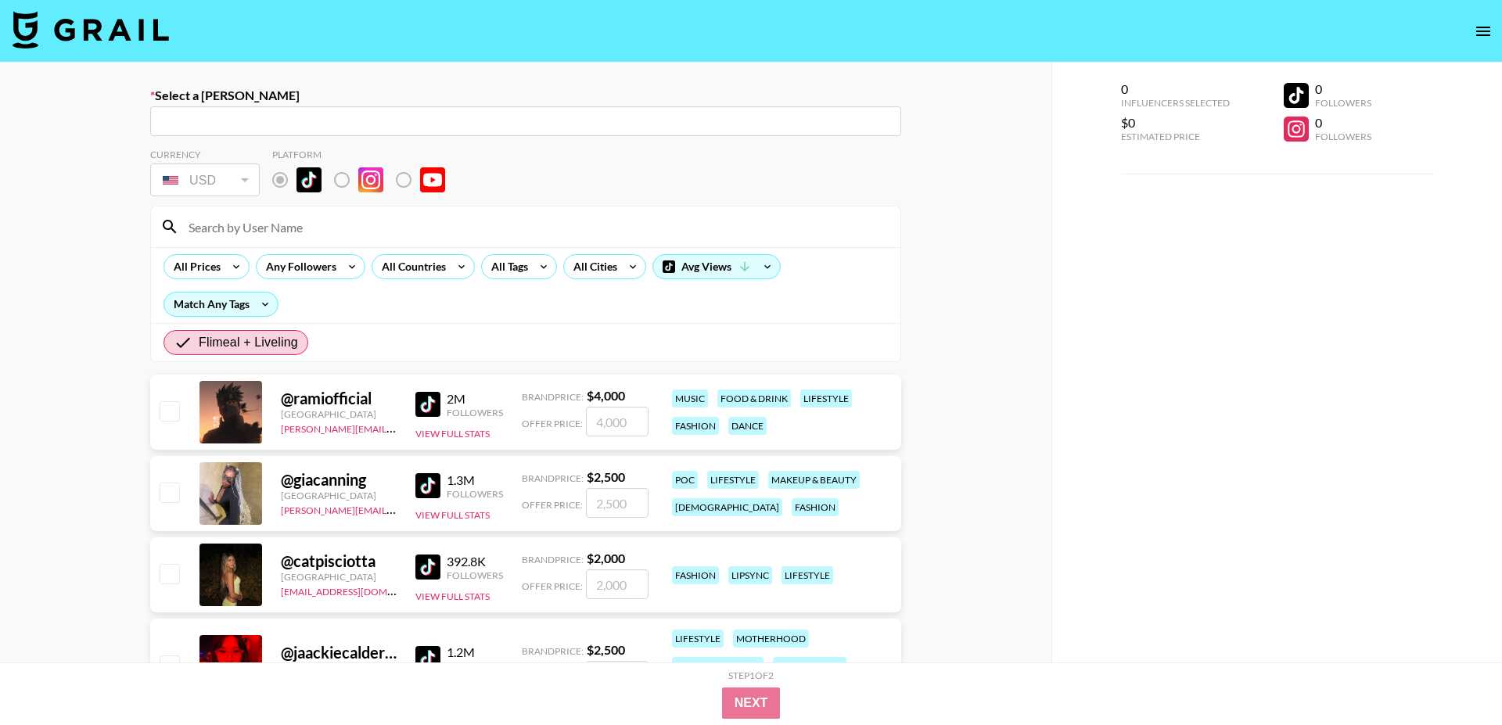
click at [77, 31] on img at bounding box center [91, 30] width 156 height 38
